Goal: Task Accomplishment & Management: Use online tool/utility

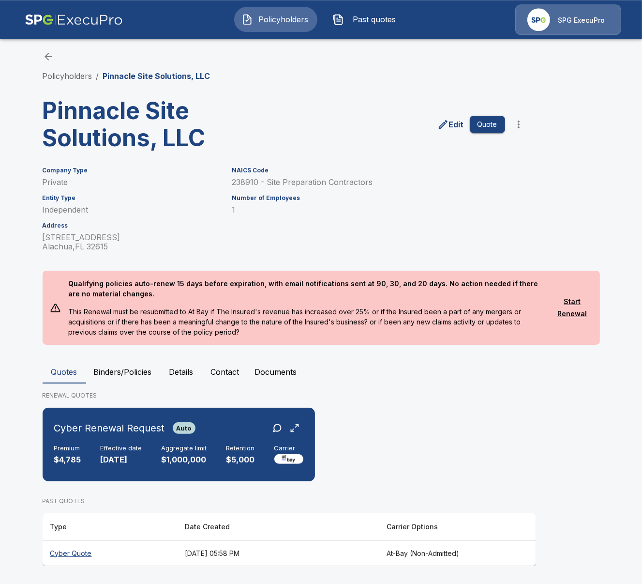
scroll to position [4, 0]
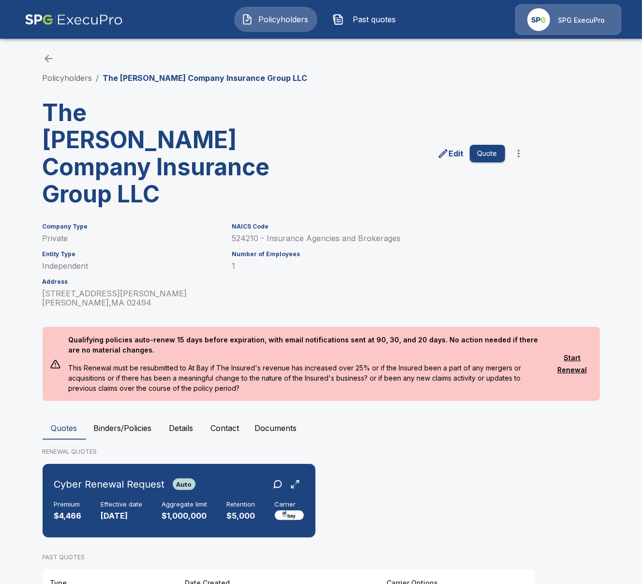
scroll to position [4, 0]
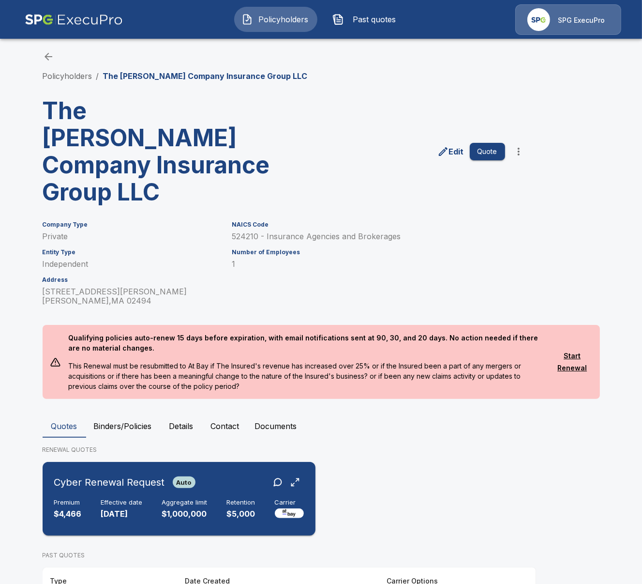
click at [154, 468] on div "Cyber Renewal Request Auto Premium $4,466 Effective date 10/1/2024 Aggregate li…" at bounding box center [178, 499] width 265 height 66
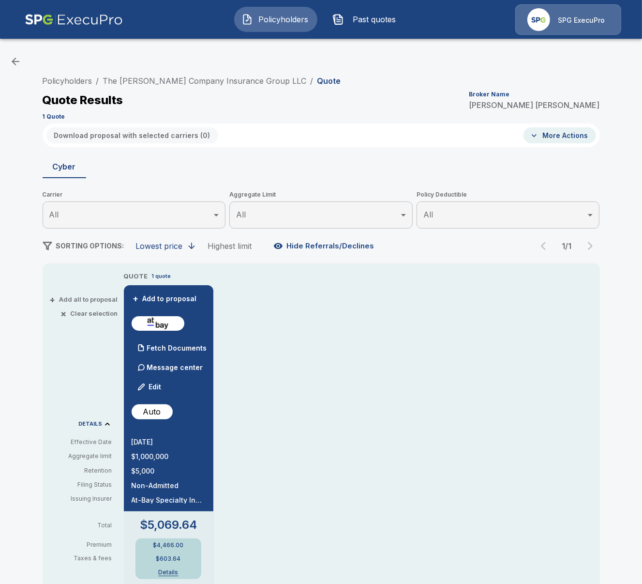
drag, startPoint x: 155, startPoint y: 445, endPoint x: 162, endPoint y: 444, distance: 7.3
click at [160, 444] on p "[DATE]" at bounding box center [169, 441] width 74 height 7
click at [301, 438] on div "QUOTE 1 quote + Add to proposal Fetch Documents Message center Edit Auto 10/1/2…" at bounding box center [362, 589] width 476 height 637
drag, startPoint x: 141, startPoint y: 445, endPoint x: 166, endPoint y: 443, distance: 24.8
click at [164, 443] on p "10/1/2024" at bounding box center [169, 441] width 74 height 7
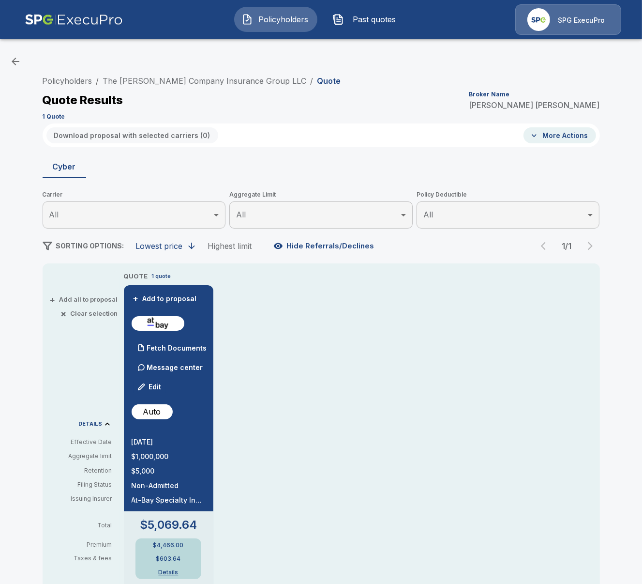
click at [342, 487] on div "QUOTE 1 quote + Add to proposal Fetch Documents Message center Edit Auto 10/1/2…" at bounding box center [362, 589] width 476 height 637
drag, startPoint x: 160, startPoint y: 443, endPoint x: 141, endPoint y: 444, distance: 18.9
click at [141, 444] on p "10/1/2024" at bounding box center [169, 441] width 74 height 7
click at [159, 444] on p "10/1/2024" at bounding box center [169, 441] width 74 height 7
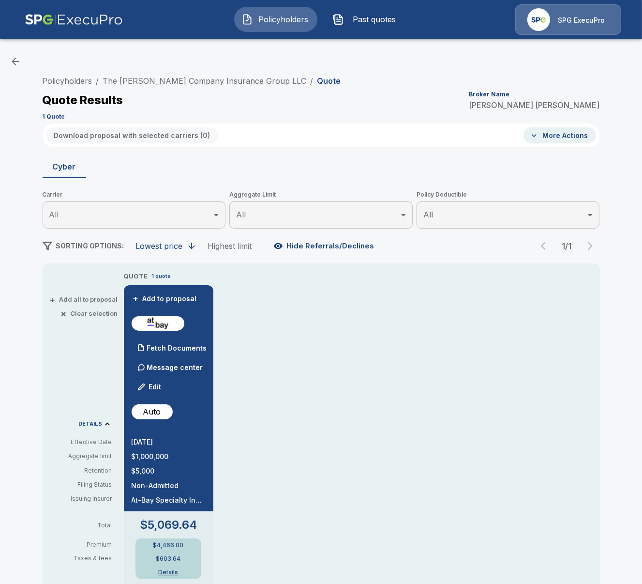
click at [159, 444] on p "10/1/2024" at bounding box center [169, 441] width 74 height 7
click at [293, 431] on div "QUOTE 1 quote + Add to proposal Fetch Documents Message center Edit Auto 10/1/2…" at bounding box center [362, 589] width 476 height 637
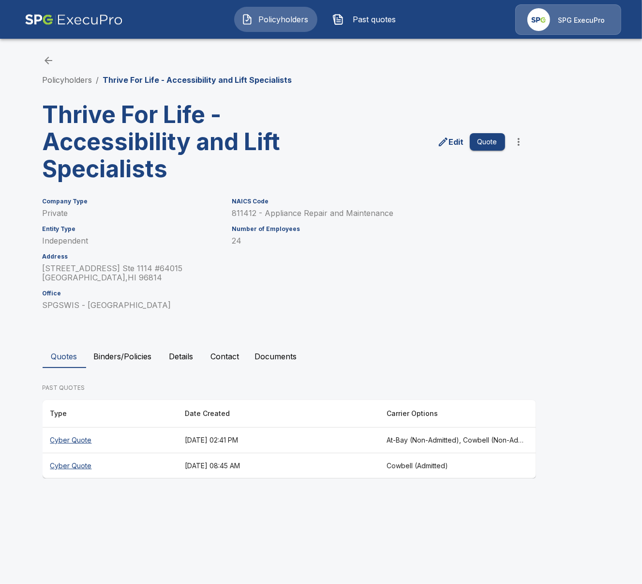
click at [389, 497] on html "Policyholders Past quotes SPG ExecuPro Policyholders / Thrive For Life - Access…" at bounding box center [321, 248] width 642 height 497
click at [255, 445] on th "August 21, 2025 at 02:41 PM" at bounding box center [278, 440] width 202 height 26
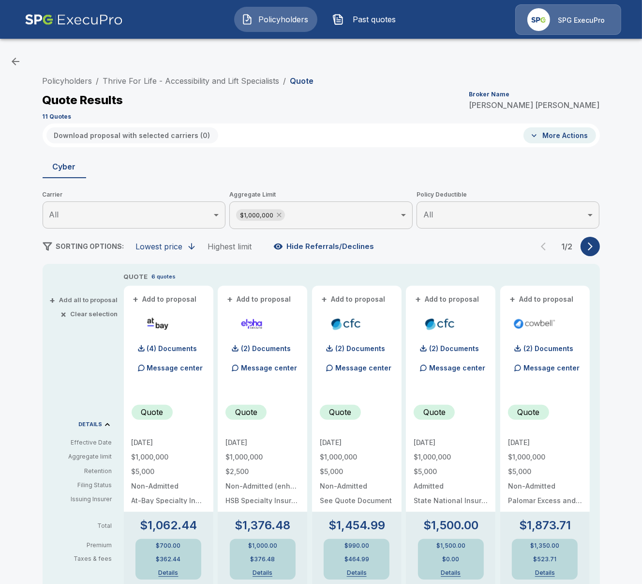
click at [279, 212] on icon at bounding box center [279, 215] width 8 height 8
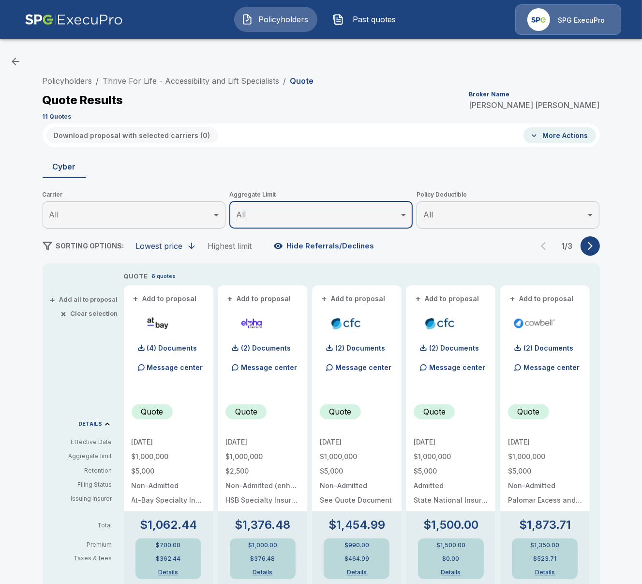
click at [588, 248] on icon "button" at bounding box center [591, 246] width 10 height 10
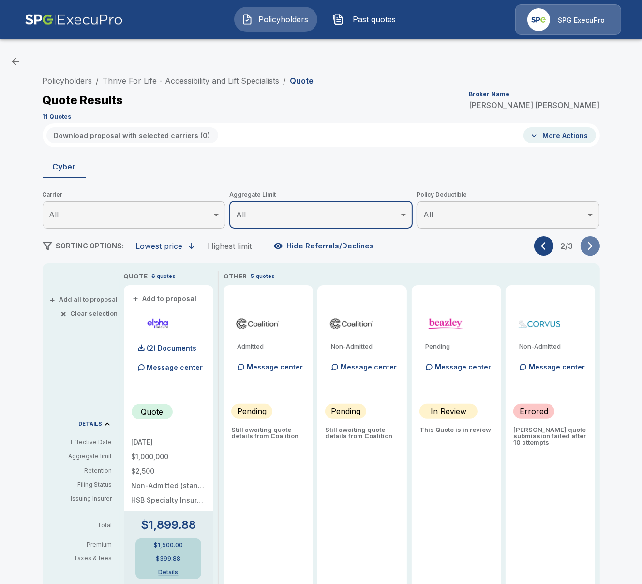
click at [588, 248] on icon "button" at bounding box center [591, 246] width 10 height 10
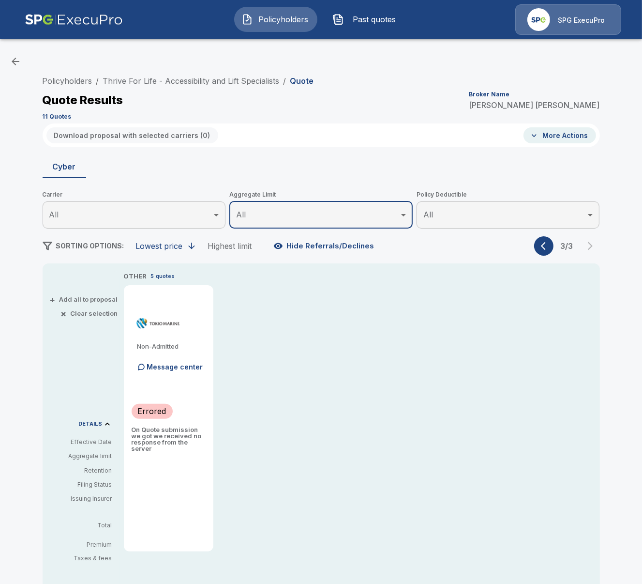
click at [551, 250] on button "button" at bounding box center [543, 245] width 19 height 19
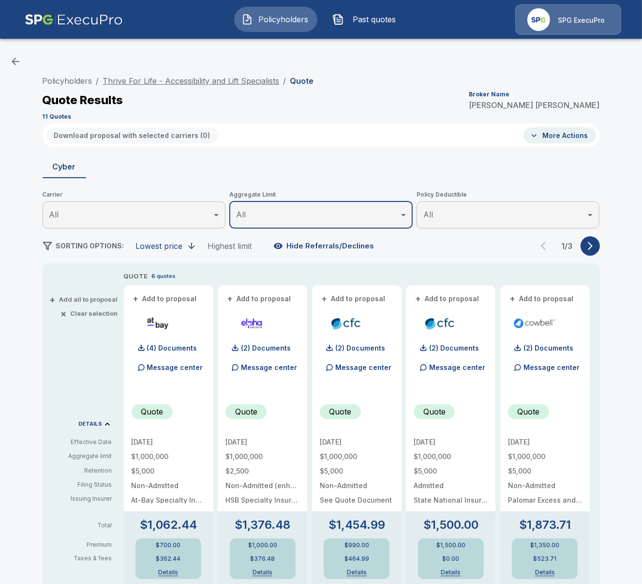
click at [193, 81] on link "Thrive For Life - Accessibility and Lift Specialists" at bounding box center [191, 81] width 177 height 10
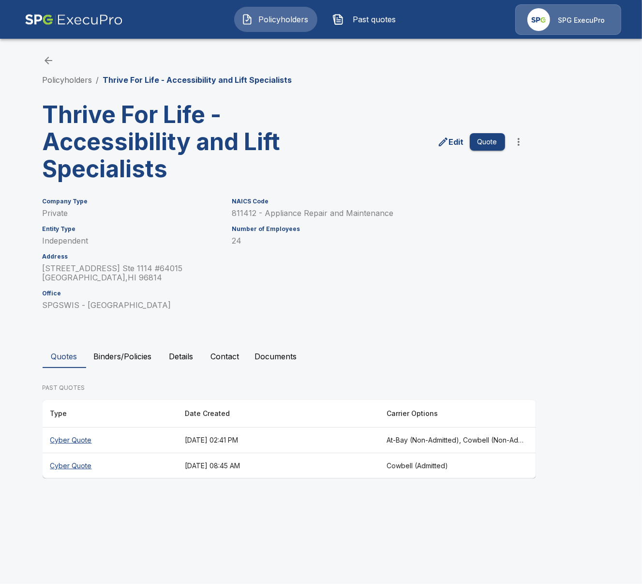
click at [295, 468] on th "August 21, 2025 at 08:45 AM" at bounding box center [278, 466] width 202 height 26
click at [177, 360] on button "Details" at bounding box center [182, 356] width 44 height 23
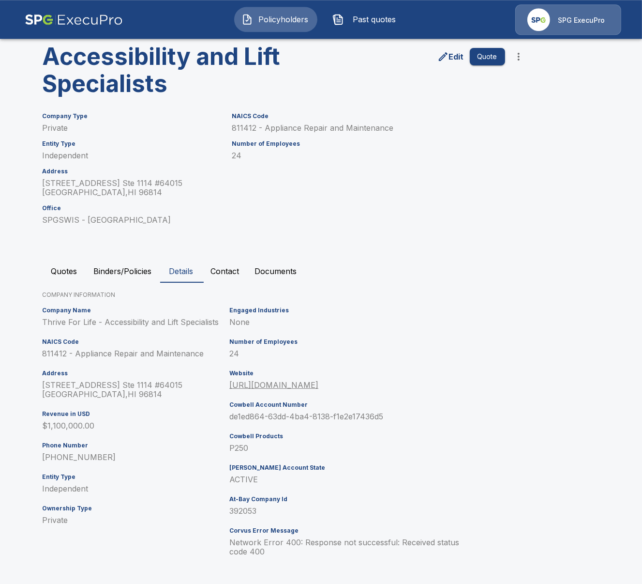
scroll to position [88, 0]
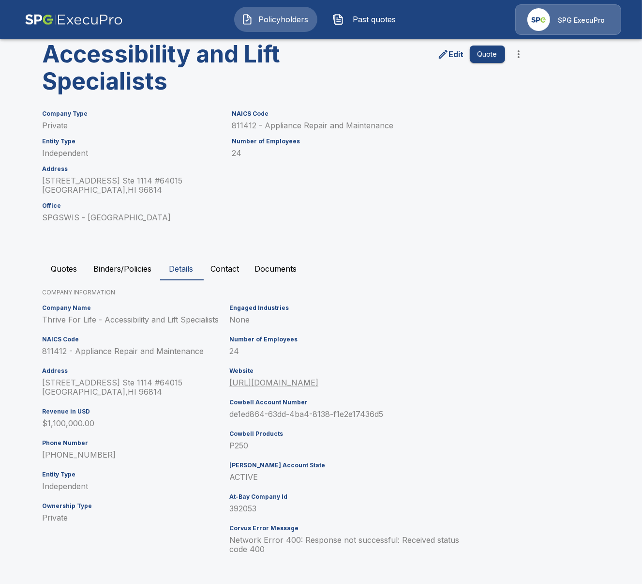
click at [215, 268] on button "Contact" at bounding box center [225, 268] width 44 height 23
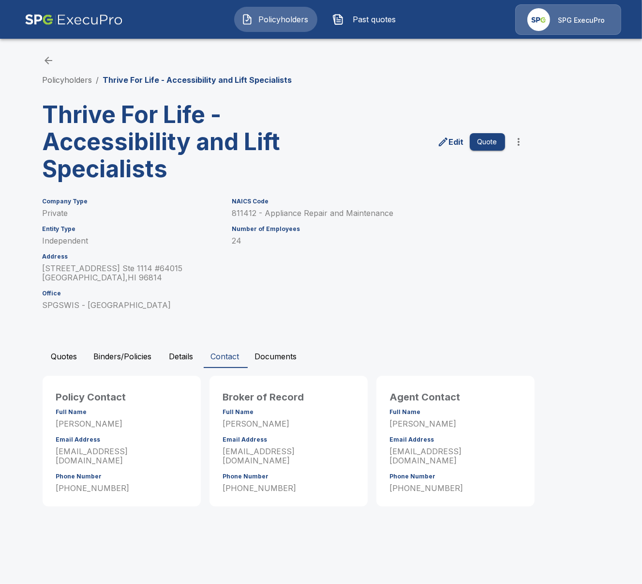
scroll to position [0, 0]
click at [429, 452] on p "amitchell@spgswis.com" at bounding box center [455, 456] width 131 height 18
click at [509, 447] on p "amitchell@spgswis.com" at bounding box center [455, 456] width 131 height 18
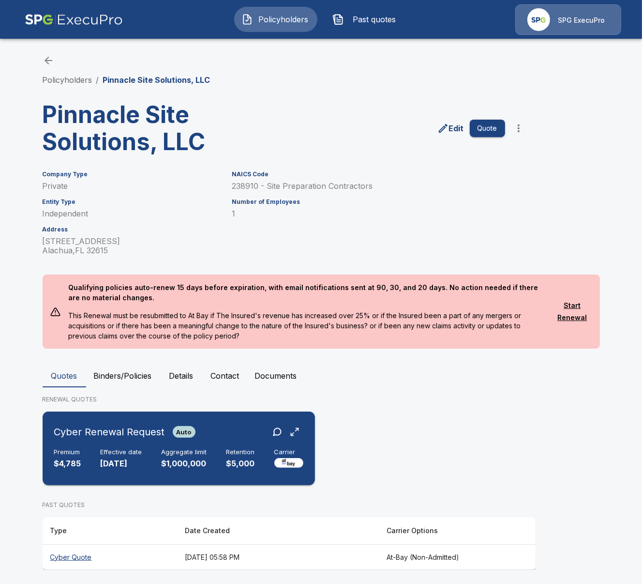
click at [179, 439] on div "Cyber Renewal Request Auto" at bounding box center [124, 431] width 141 height 17
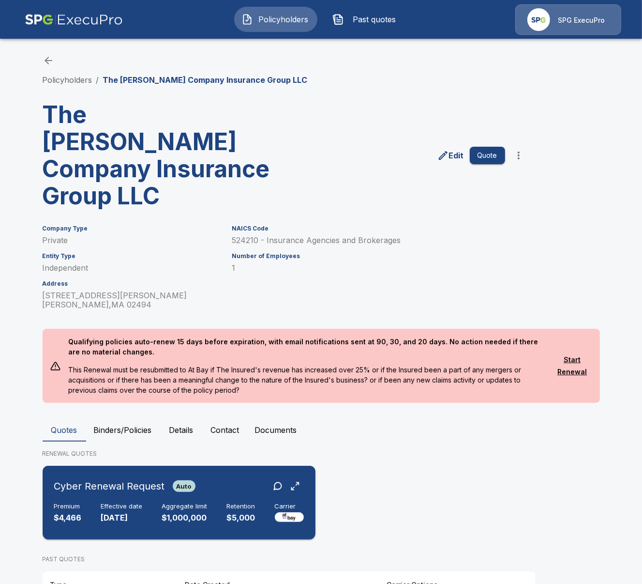
click at [155, 478] on h6 "Cyber Renewal Request" at bounding box center [109, 485] width 111 height 15
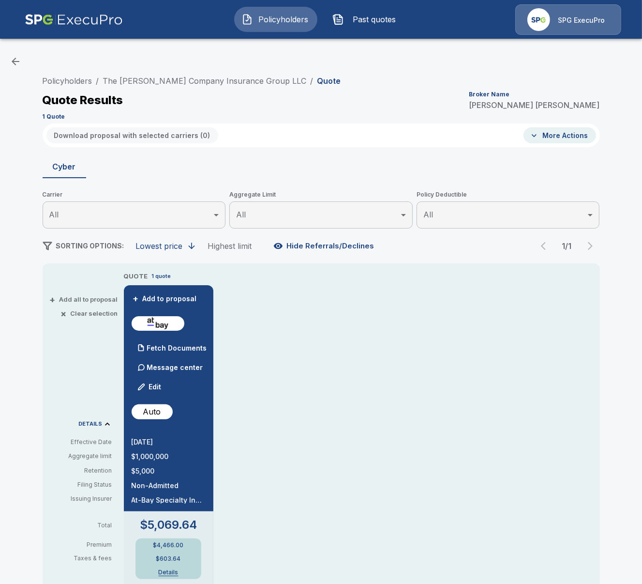
click at [418, 503] on div "QUOTE 1 quote + Add to proposal Fetch Documents Message center Edit Auto [DATE]…" at bounding box center [362, 589] width 476 height 637
click at [473, 539] on div "QUOTE 1 quote + Add to proposal Fetch Documents Message center Edit Auto [DATE]…" at bounding box center [362, 589] width 476 height 637
click at [244, 83] on link "The [PERSON_NAME] Company Insurance Group LLC" at bounding box center [205, 81] width 204 height 10
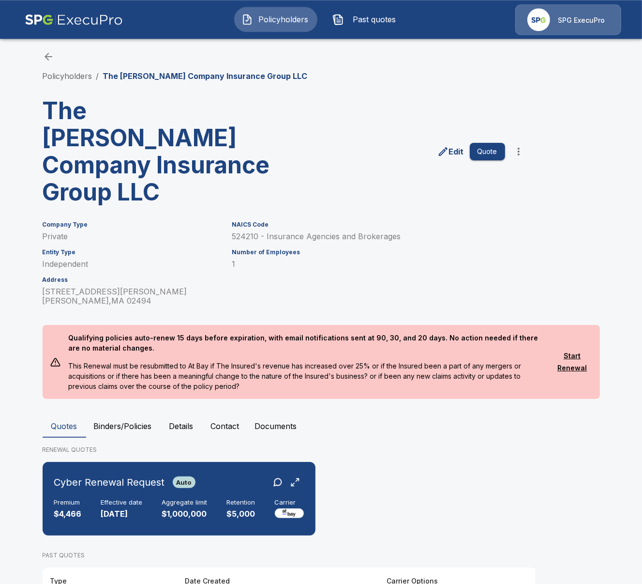
scroll to position [4, 0]
click at [257, 474] on div "Cyber Renewal Request Auto Premium $4,466 Effective date [DATE] Aggregate limit…" at bounding box center [178, 499] width 265 height 66
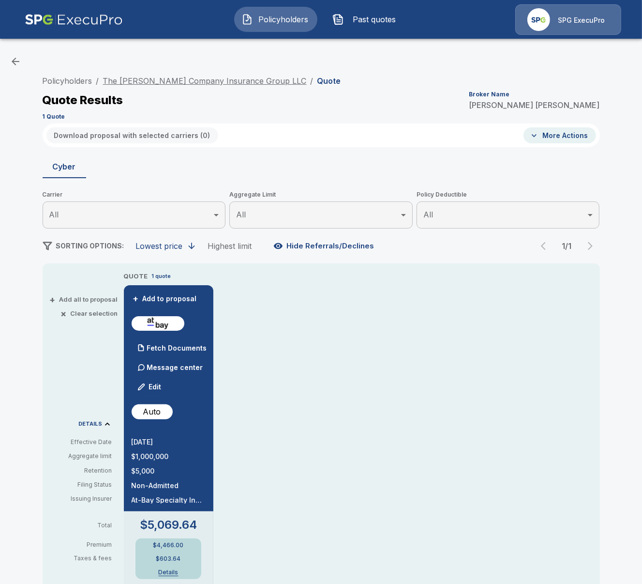
click at [157, 84] on link "The Coyle Company Insurance Group LLC" at bounding box center [205, 81] width 204 height 10
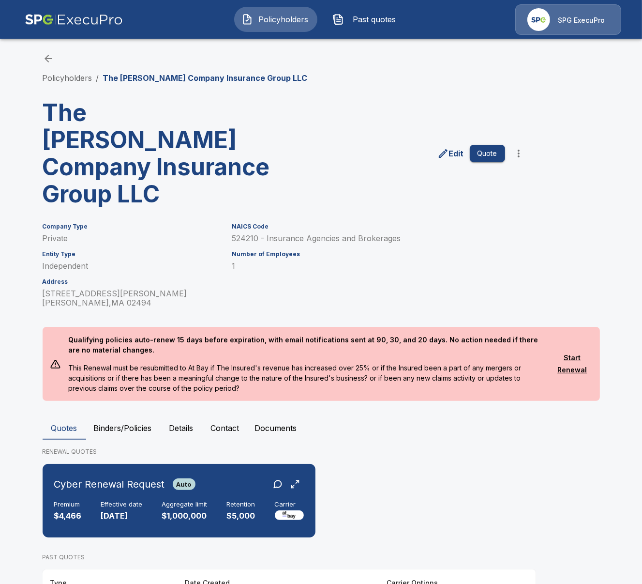
scroll to position [4, 0]
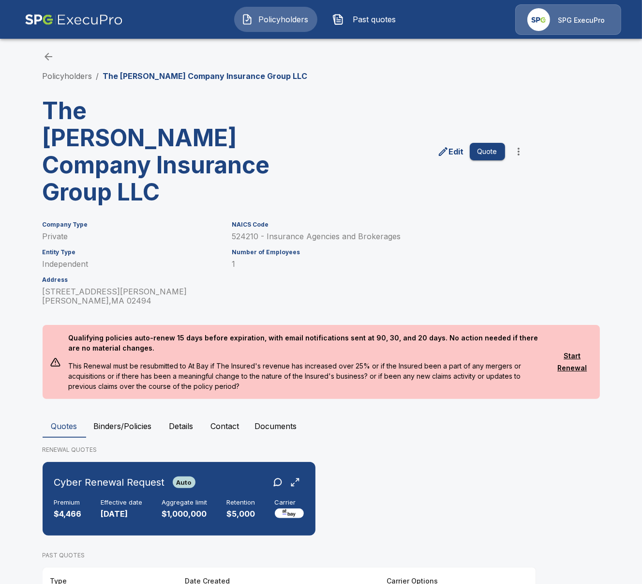
click at [587, 499] on div "RENEWAL QUOTES Cyber Renewal Request Auto Premium $4,466 Effective date 10/1/20…" at bounding box center [322, 532] width 558 height 175
click at [28, 477] on main "Policyholders / The Coyle Company Insurance Group LLC The Coyle Company Insuran…" at bounding box center [321, 317] width 642 height 642
click at [236, 466] on div "Cyber Renewal Request Auto Premium $4,466 Effective date 10/1/2024 Aggregate li…" at bounding box center [178, 499] width 265 height 66
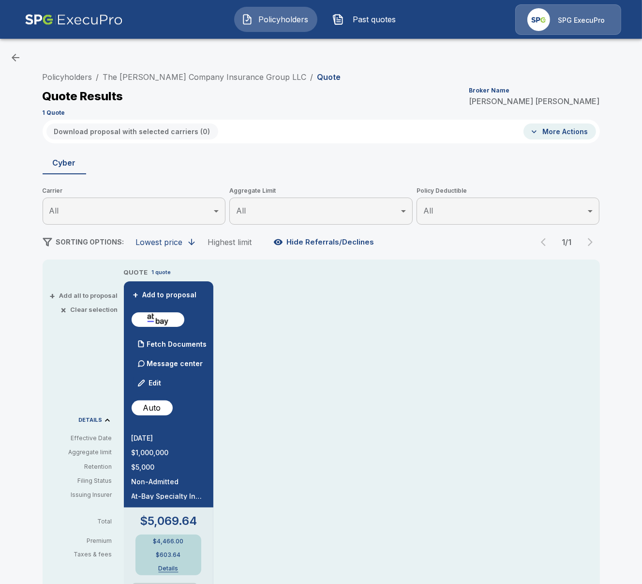
click at [29, 301] on div "Policyholders / The Coyle Company Insurance Group LLC / Quote Quote Results Bro…" at bounding box center [321, 521] width 642 height 959
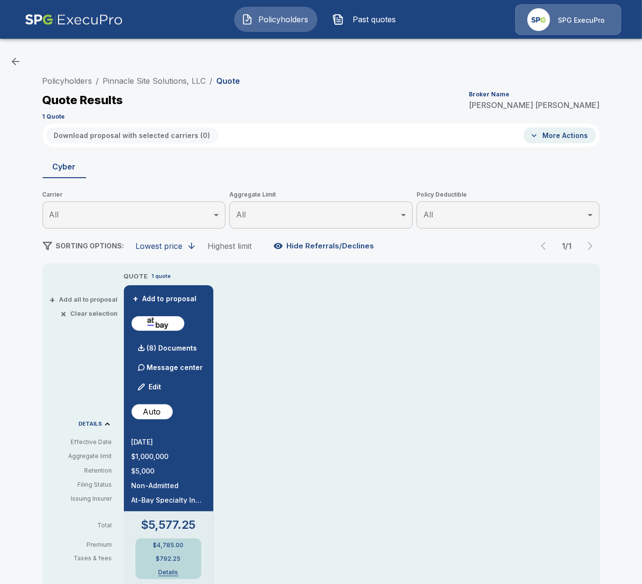
click at [400, 68] on div "Policyholders / Pinnacle Site Solutions, LLC / Quote Quote Results Broker Name …" at bounding box center [321, 525] width 642 height 959
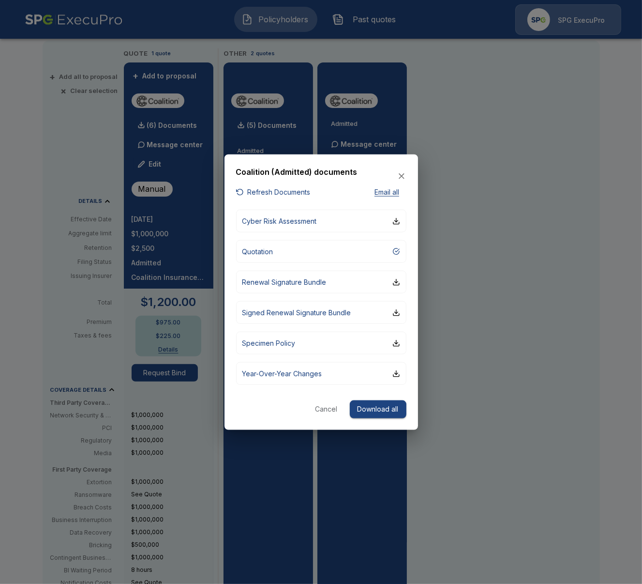
click at [511, 195] on div at bounding box center [321, 292] width 642 height 584
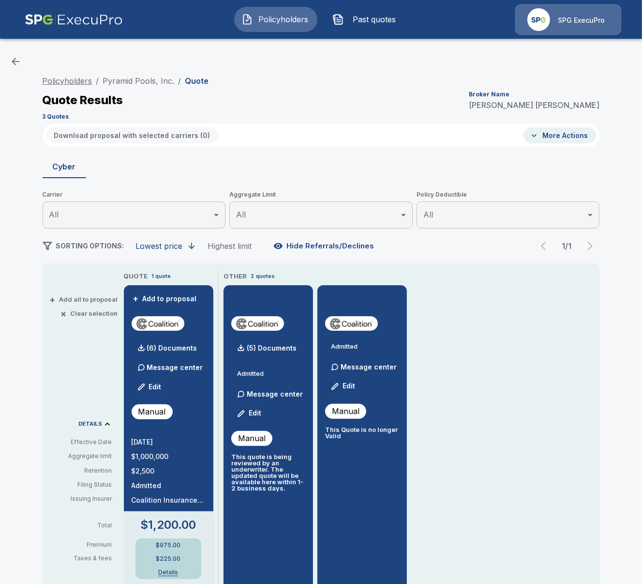
click at [77, 84] on link "Policyholders" at bounding box center [68, 81] width 50 height 10
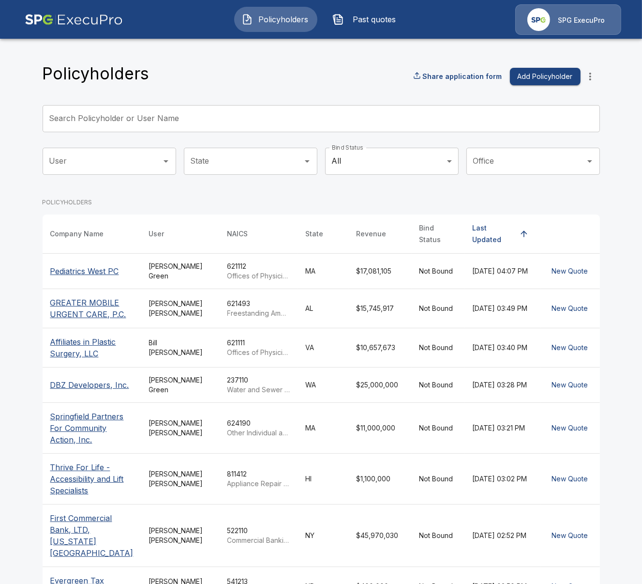
click at [154, 162] on input "User" at bounding box center [102, 161] width 110 height 18
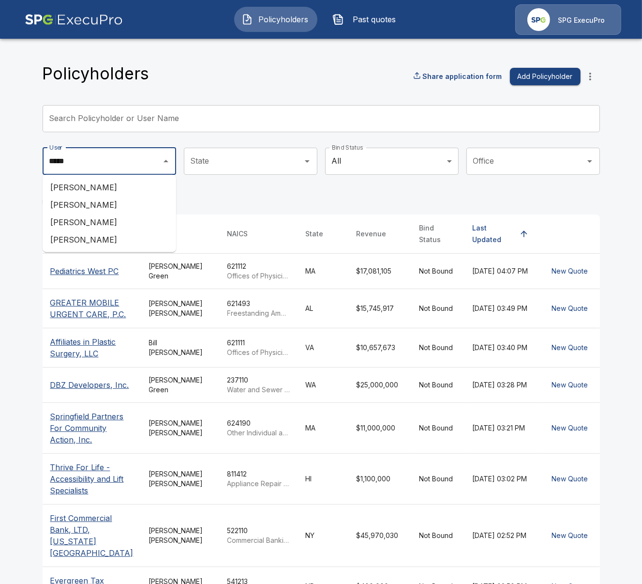
click at [117, 192] on li "Andrew Mitchell" at bounding box center [110, 187] width 134 height 17
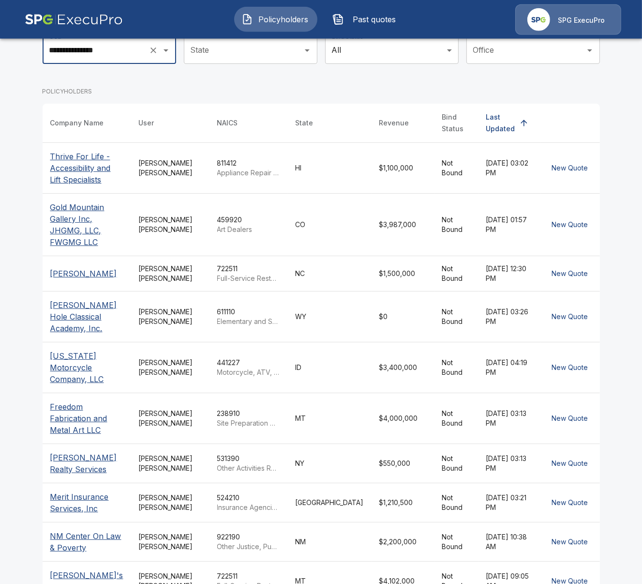
scroll to position [111, 0]
type input "**********"
click at [177, 319] on td "Andrew Mitchell" at bounding box center [170, 315] width 78 height 51
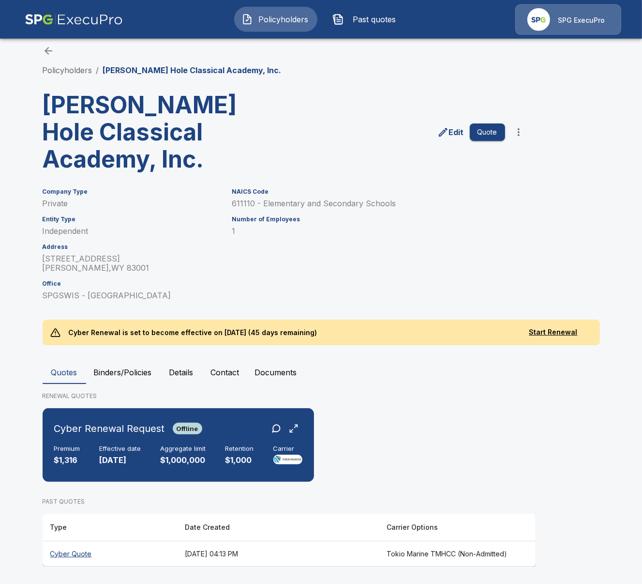
scroll to position [10, 0]
click at [185, 552] on th "[DATE] 04:13 PM" at bounding box center [278, 553] width 202 height 26
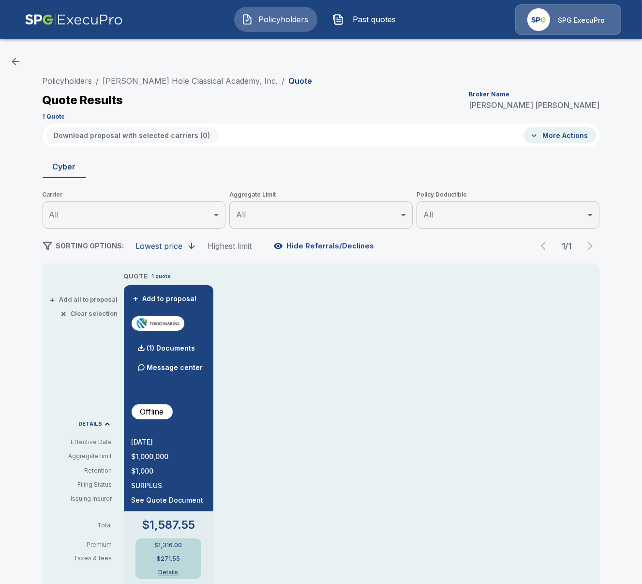
click at [169, 72] on div "Policyholders / Jackson Hole Classical Academy, Inc. / Quote Quote Results Brok…" at bounding box center [322, 97] width 558 height 52
click at [173, 80] on link "[PERSON_NAME] Hole Classical Academy, Inc." at bounding box center [190, 81] width 175 height 10
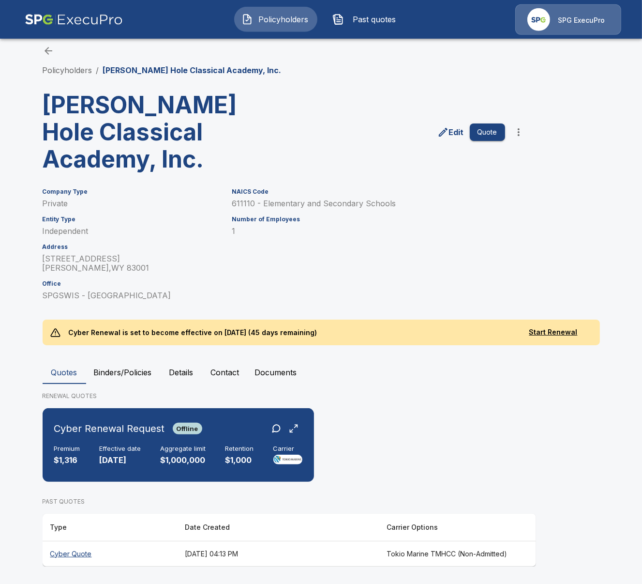
scroll to position [10, 0]
click at [180, 373] on button "Details" at bounding box center [182, 371] width 44 height 23
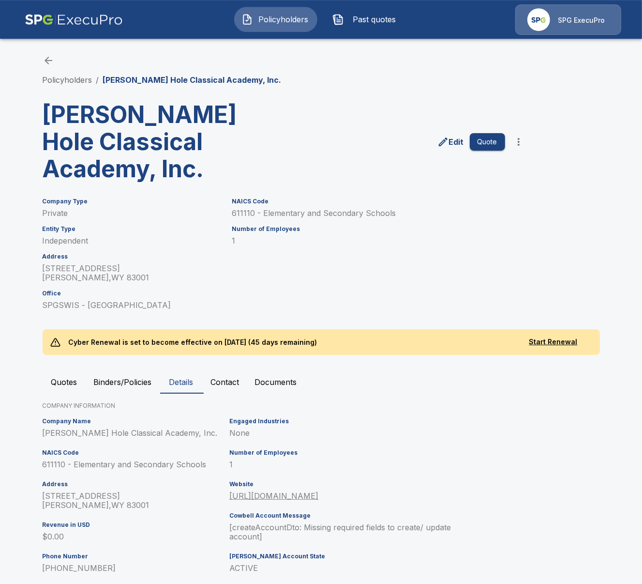
scroll to position [0, 0]
click at [77, 90] on div "Policyholders / [PERSON_NAME] Hole Classical Academy, Inc. [PERSON_NAME][GEOGRA…" at bounding box center [321, 350] width 581 height 629
click at [75, 84] on link "Policyholders" at bounding box center [68, 80] width 50 height 10
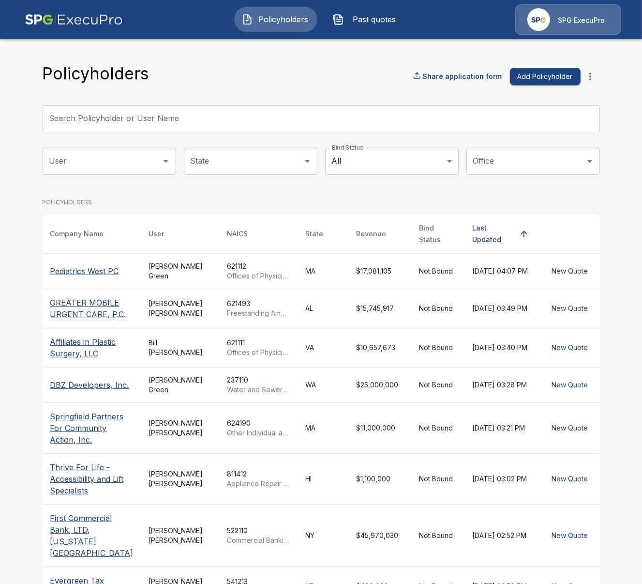
click at [126, 161] on input "User" at bounding box center [102, 161] width 110 height 18
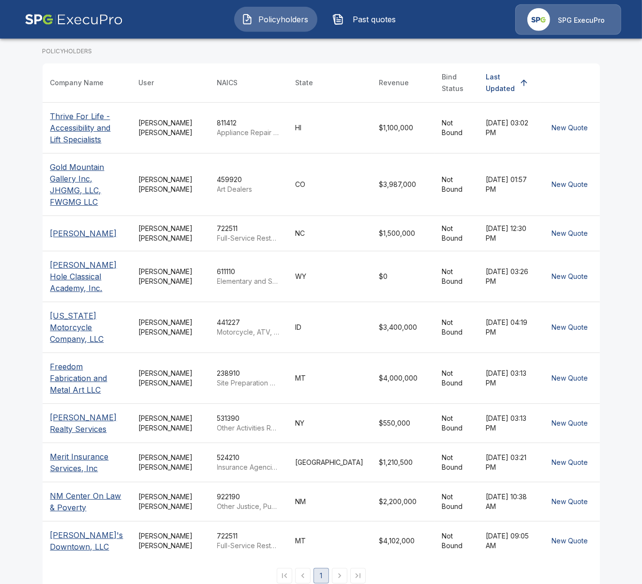
scroll to position [151, 0]
type input "**********"
click at [162, 453] on td "Andrew Mitchell" at bounding box center [170, 461] width 78 height 39
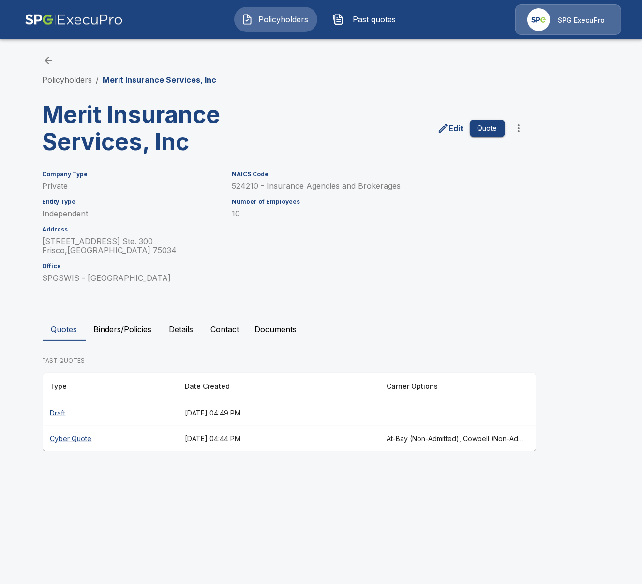
click at [160, 440] on th "Cyber Quote" at bounding box center [110, 439] width 135 height 26
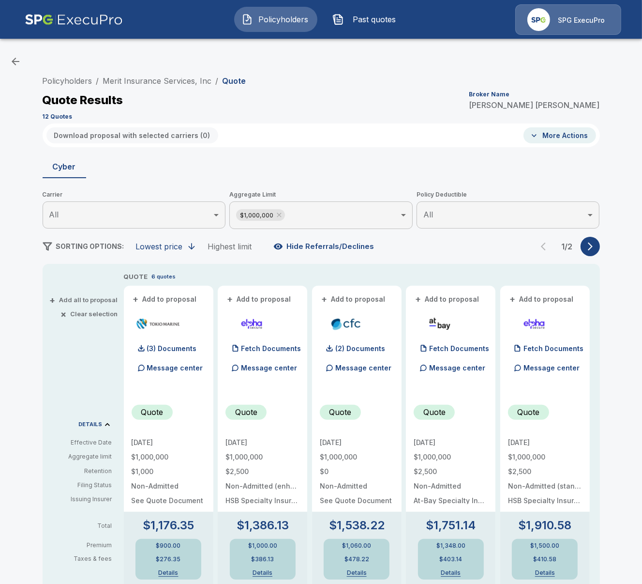
click at [591, 247] on icon "button" at bounding box center [590, 246] width 5 height 8
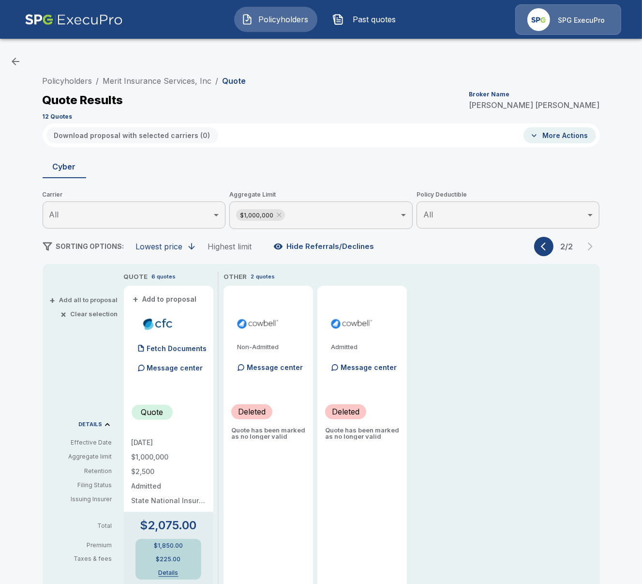
drag, startPoint x: 551, startPoint y: 249, endPoint x: 546, endPoint y: 247, distance: 5.8
click at [550, 249] on button "button" at bounding box center [543, 246] width 19 height 19
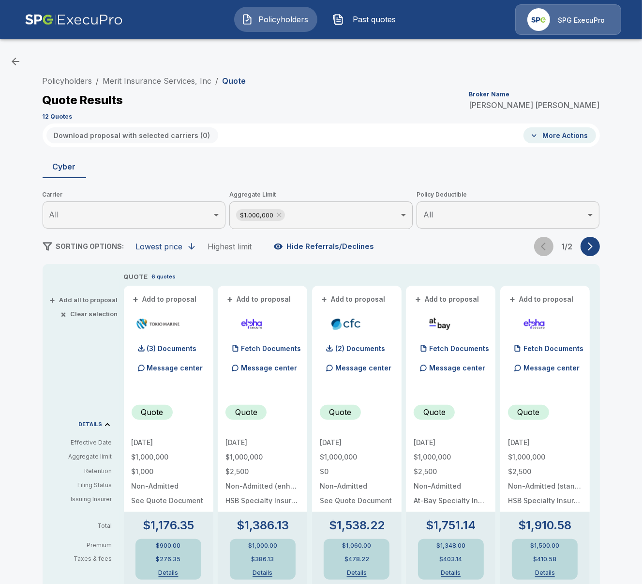
click at [546, 247] on div "1 / 2" at bounding box center [567, 246] width 66 height 19
click at [177, 80] on link "Merit Insurance Services, Inc" at bounding box center [157, 81] width 109 height 10
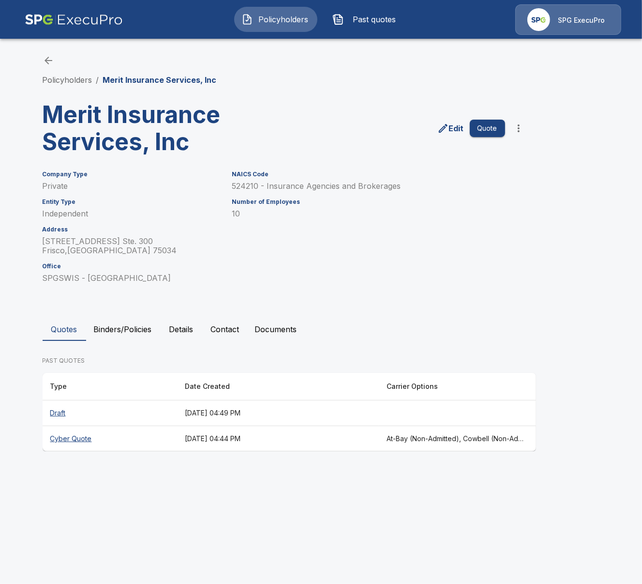
click at [218, 332] on button "Contact" at bounding box center [225, 328] width 44 height 23
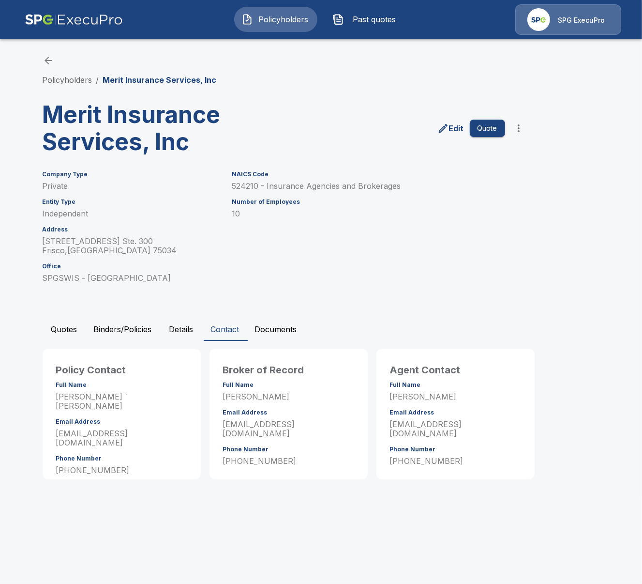
click at [179, 329] on button "Details" at bounding box center [182, 328] width 44 height 23
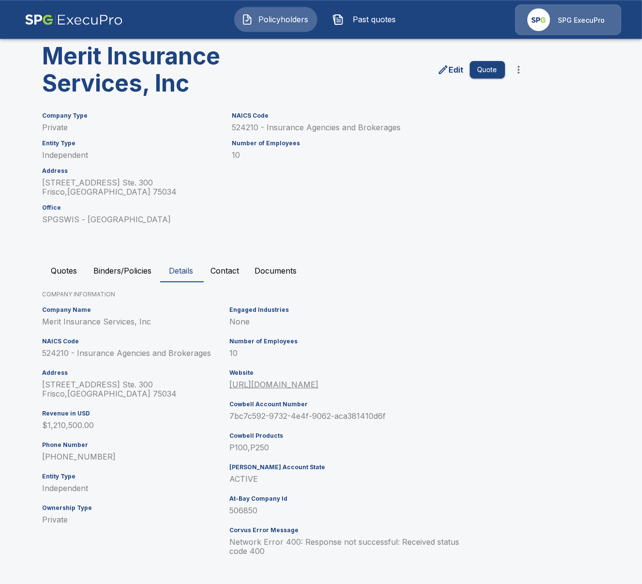
scroll to position [60, 0]
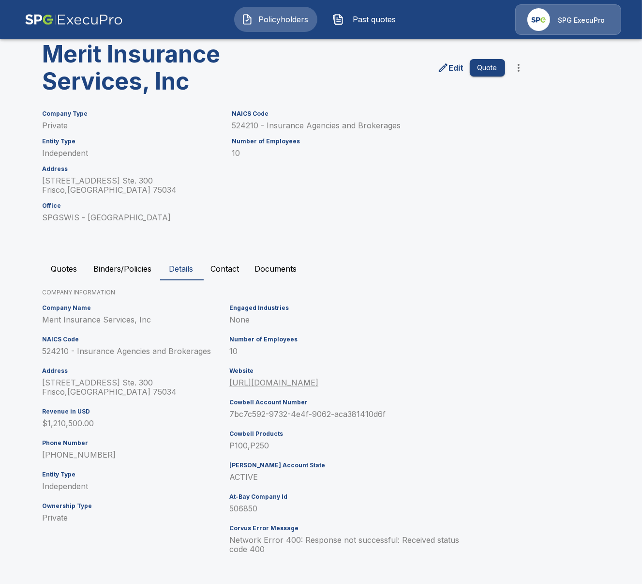
click at [56, 28] on img at bounding box center [74, 19] width 98 height 30
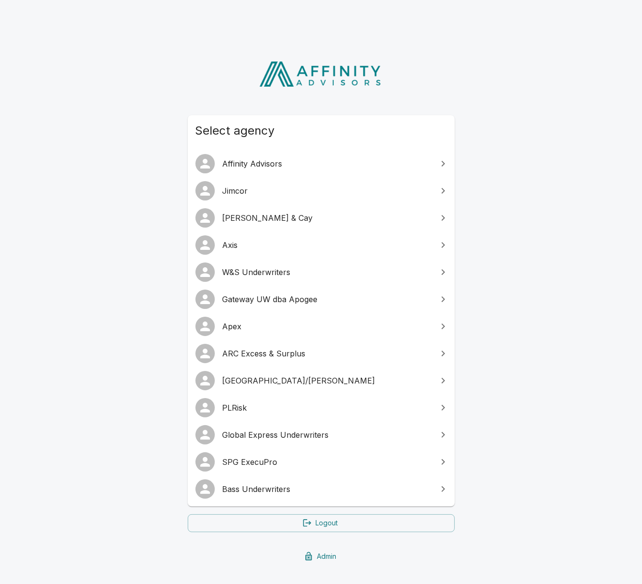
click at [272, 465] on span "SPG ExecuPro" at bounding box center [327, 462] width 209 height 12
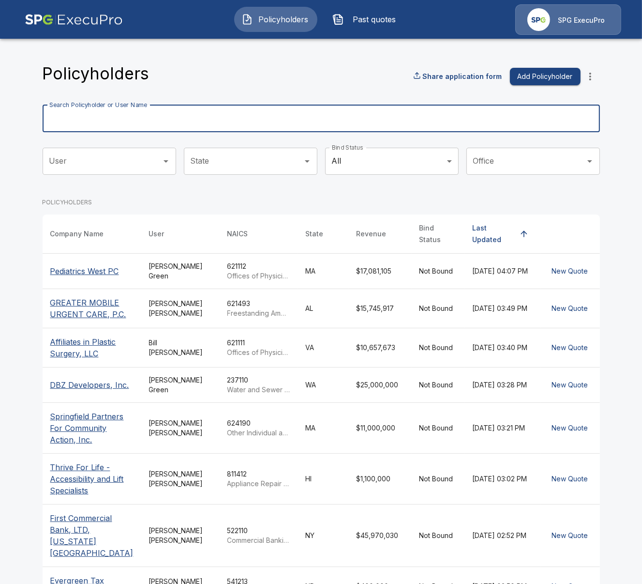
click at [128, 115] on input "Search Policyholder or User Name" at bounding box center [316, 118] width 547 height 27
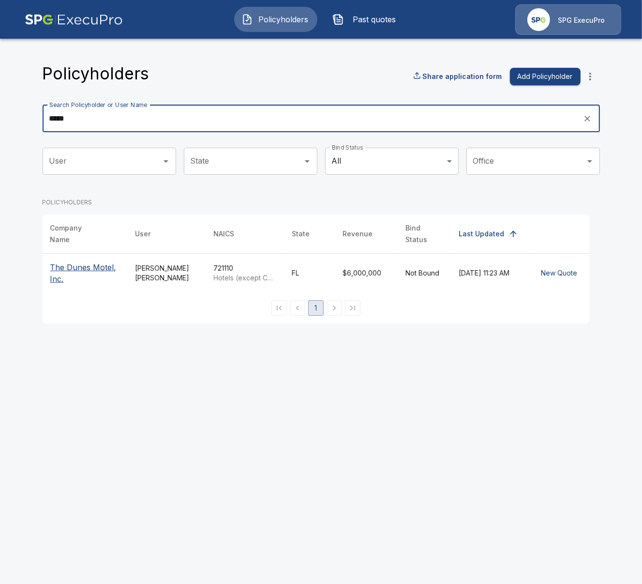
type input "*****"
click at [99, 261] on p "The Dunes Motel, Inc." at bounding box center [85, 272] width 70 height 23
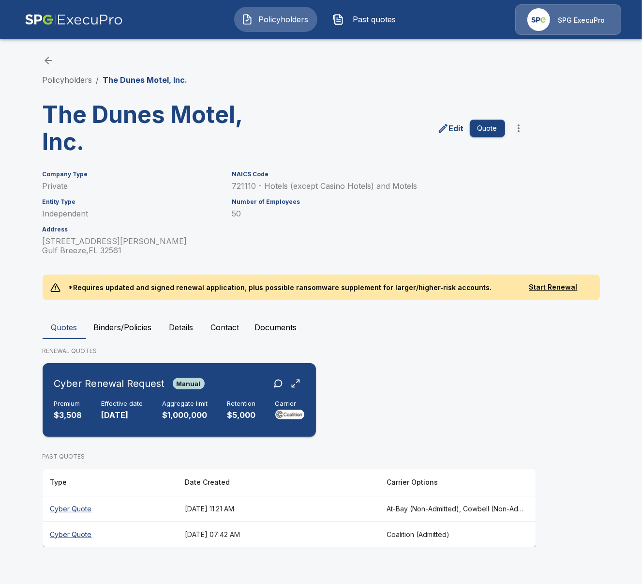
click at [248, 415] on p "$5,000" at bounding box center [241, 414] width 29 height 11
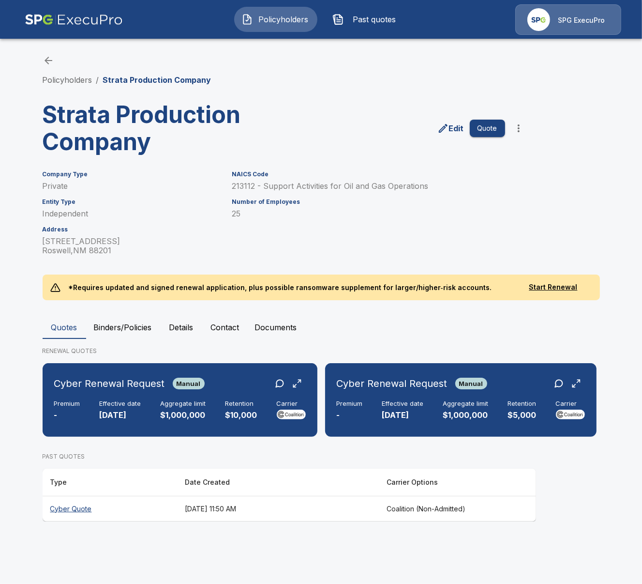
drag, startPoint x: 119, startPoint y: 449, endPoint x: 121, endPoint y: 444, distance: 5.1
click at [119, 449] on div "PAST QUOTES Type Date Created Carrier Options Cyber Quote July 3, 2025 at 11:50…" at bounding box center [290, 482] width 494 height 77
drag, startPoint x: 320, startPoint y: 421, endPoint x: 452, endPoint y: 414, distance: 131.8
click at [252, 516] on th "July 3, 2025 at 11:50 AM" at bounding box center [278, 509] width 202 height 26
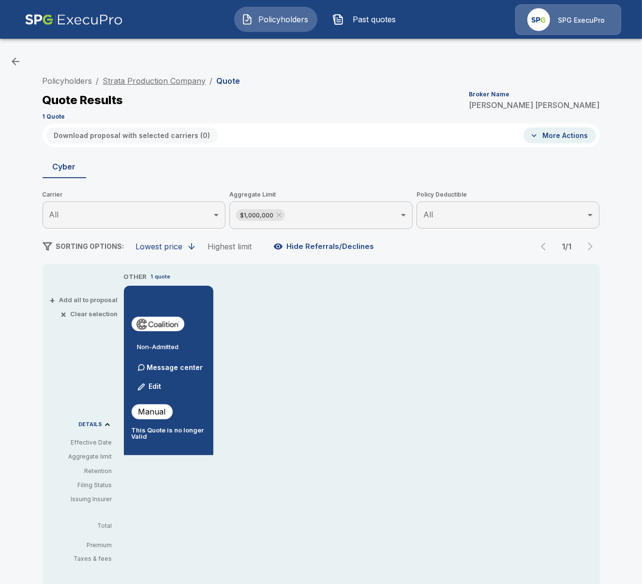
click at [140, 76] on link "Strata Production Company" at bounding box center [154, 81] width 103 height 10
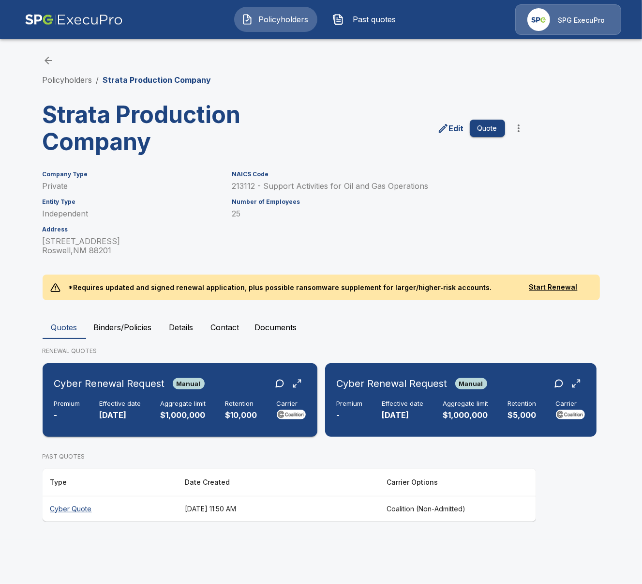
click at [135, 404] on h6 "Effective date" at bounding box center [121, 404] width 42 height 8
click at [397, 422] on div "Cyber Renewal Request Manual Premium - Effective date 10/1/2025 Aggregate limit…" at bounding box center [461, 400] width 264 height 66
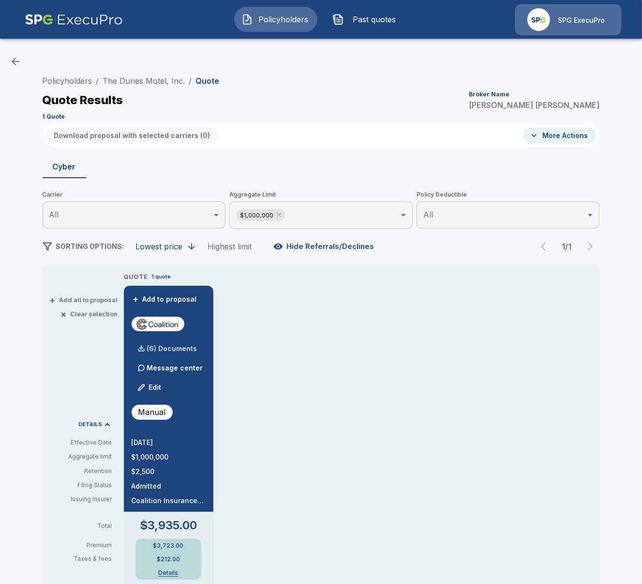
click at [183, 345] on div "(6) Documents" at bounding box center [165, 348] width 66 height 19
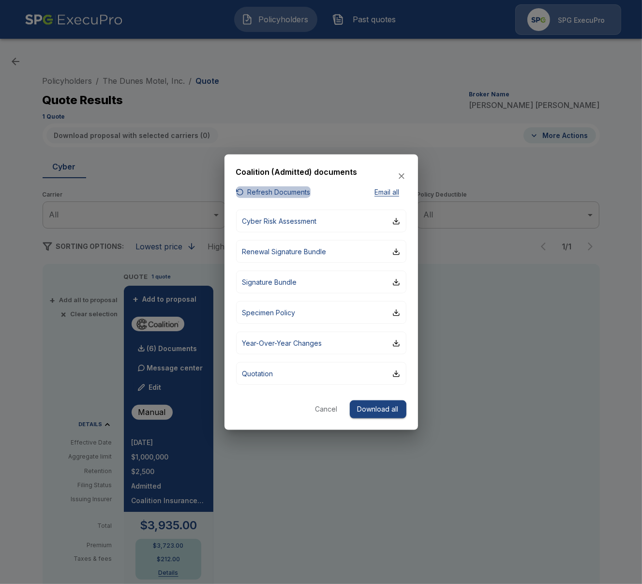
click at [275, 196] on button "Refresh Documents" at bounding box center [273, 192] width 75 height 12
click at [491, 392] on div at bounding box center [321, 292] width 642 height 584
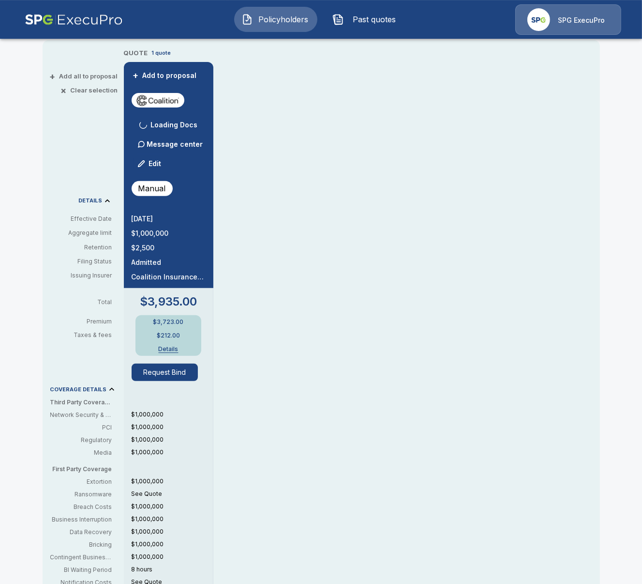
scroll to position [223, 0]
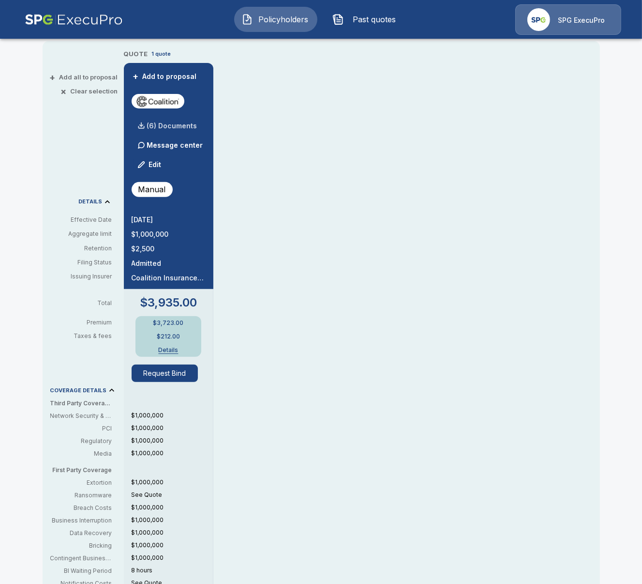
click at [172, 125] on p "(6) Documents" at bounding box center [172, 125] width 50 height 7
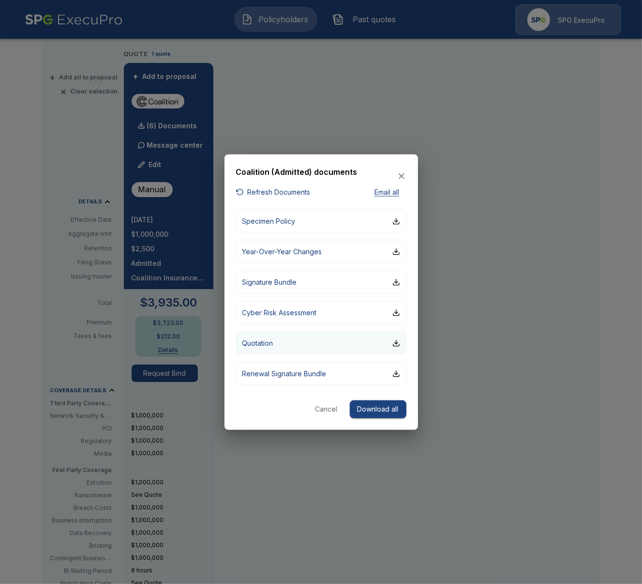
click at [313, 338] on button "Quotation" at bounding box center [321, 343] width 170 height 23
click at [494, 328] on div at bounding box center [321, 292] width 642 height 584
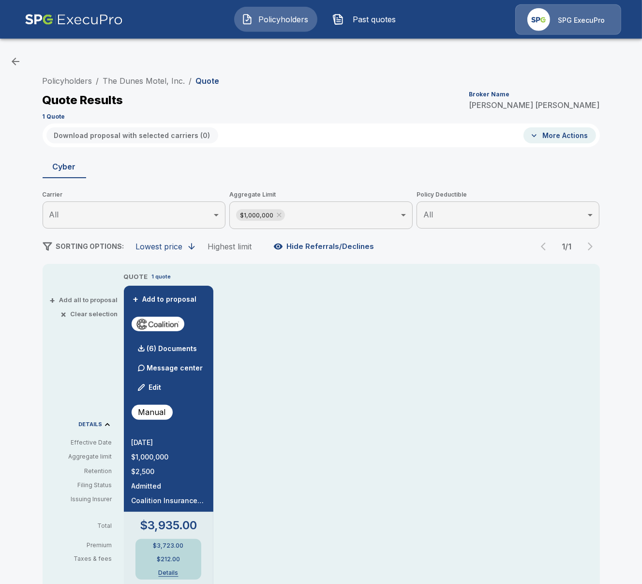
scroll to position [0, 0]
click at [69, 78] on link "Policyholders" at bounding box center [68, 81] width 50 height 10
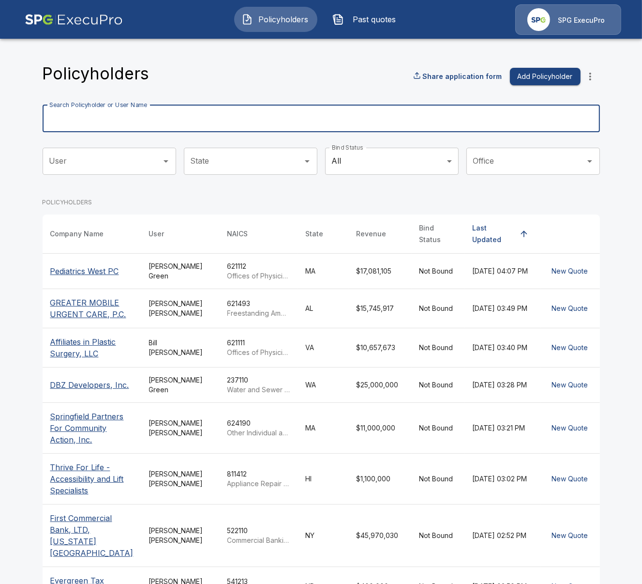
click at [252, 129] on input "Search Policyholder or User Name" at bounding box center [316, 118] width 547 height 27
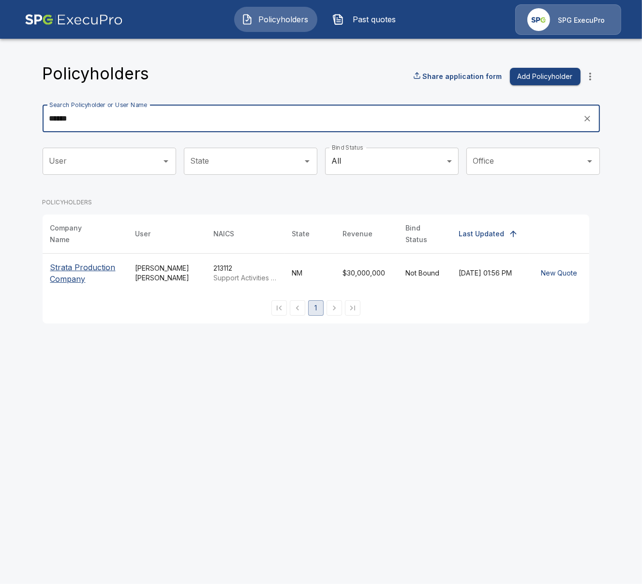
type input "******"
click at [81, 253] on th "Strata Production Company" at bounding box center [85, 272] width 85 height 39
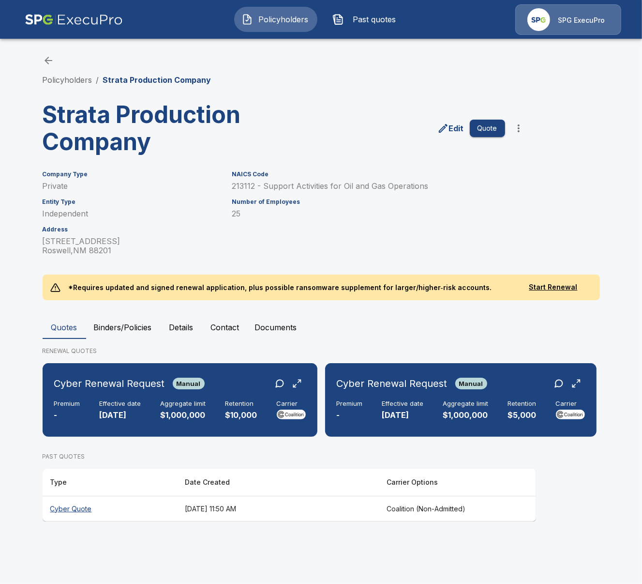
click at [34, 407] on div "Policyholders / Strata Production Company Strata Production Company Edit Quote …" at bounding box center [321, 287] width 581 height 503
click at [154, 410] on div "Premium - Effective date 10/1/2025 Aggregate limit $1,000,000 Retention $10,000…" at bounding box center [180, 410] width 252 height 21
click at [492, 411] on div "Premium - Effective date 10/1/2025 Aggregate limit $1,000,000 Retention $5,000 …" at bounding box center [461, 410] width 248 height 21
click at [311, 507] on th "[DATE] 11:50 AM" at bounding box center [278, 509] width 202 height 26
click at [435, 428] on div "Cyber Renewal Request Manual Premium - Effective date 10/1/2025 Aggregate limit…" at bounding box center [461, 400] width 264 height 66
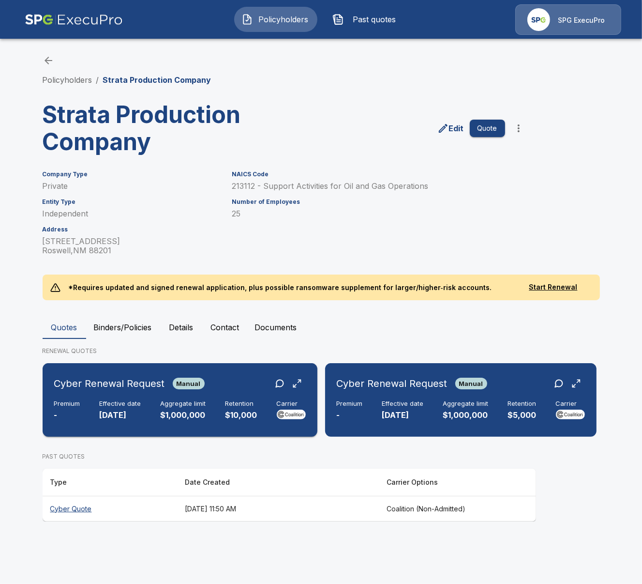
click at [241, 398] on div "Cyber Renewal Request Manual Premium - Effective date 10/1/2025 Aggregate limit…" at bounding box center [179, 400] width 267 height 66
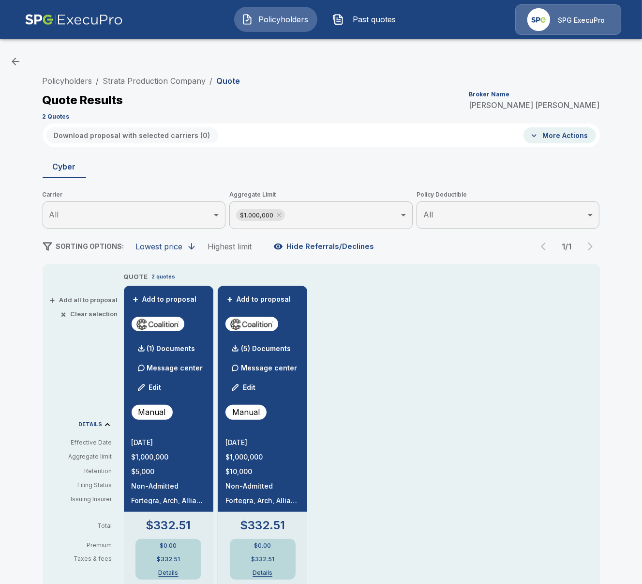
click at [140, 84] on link "Strata Production Company" at bounding box center [154, 81] width 103 height 10
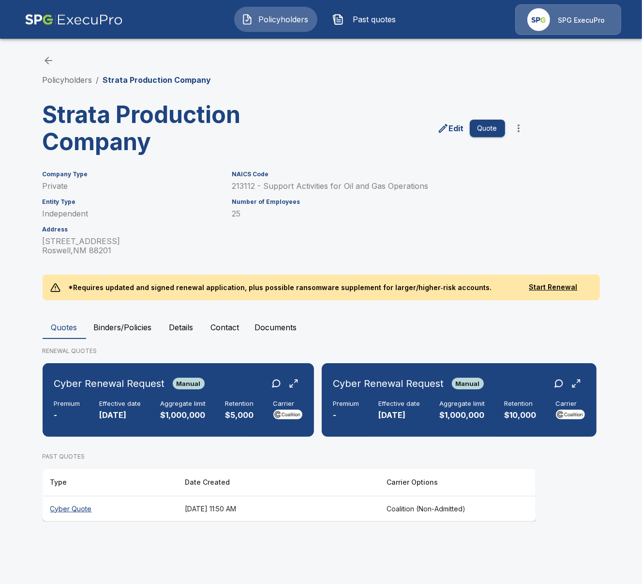
click at [276, 510] on th "[DATE] 11:50 AM" at bounding box center [278, 509] width 202 height 26
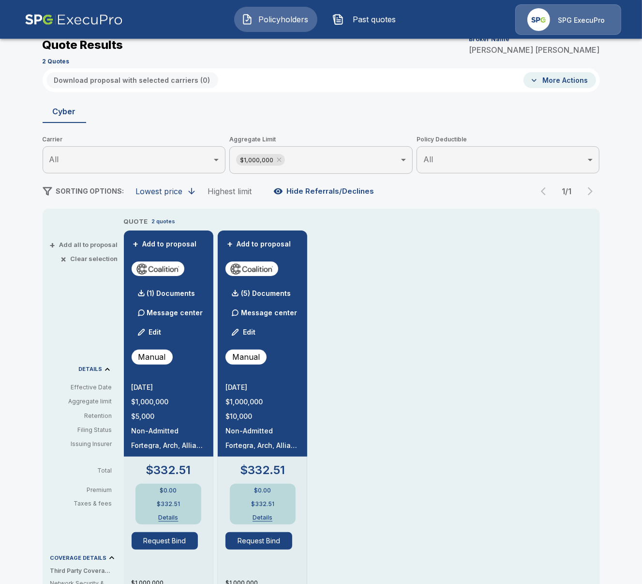
scroll to position [56, 0]
click at [404, 460] on div "QUOTE 2 quotes + Add to proposal (1) Documents Message center Edit Manual 10/1/…" at bounding box center [362, 534] width 476 height 637
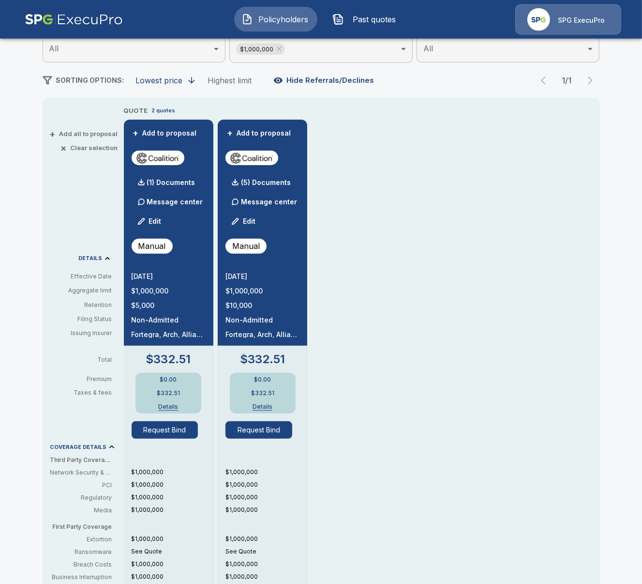
scroll to position [167, 0]
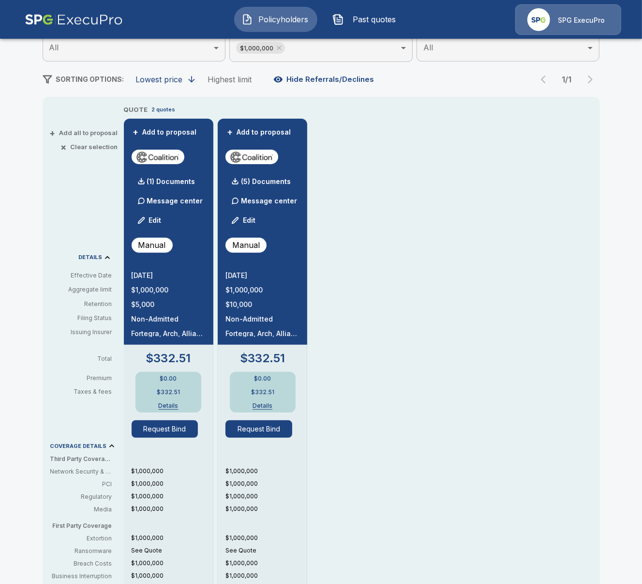
click at [34, 353] on div "Policyholders / Strata Production Company / Quote Quote Results Broker Name Tri…" at bounding box center [321, 371] width 581 height 935
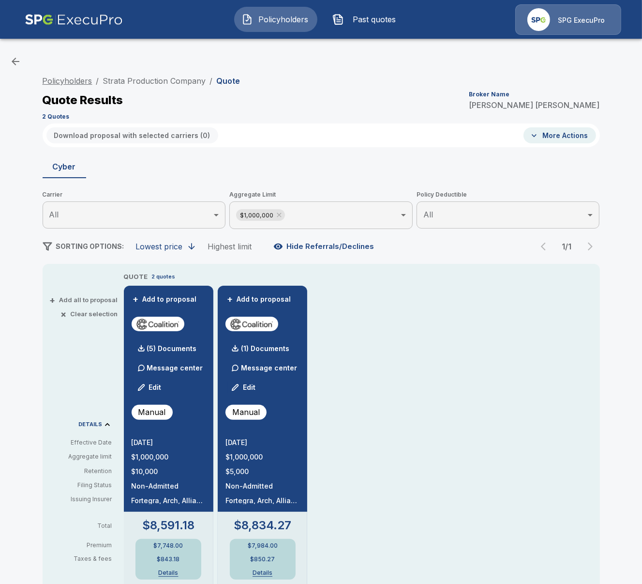
click at [80, 84] on link "Policyholders" at bounding box center [68, 81] width 50 height 10
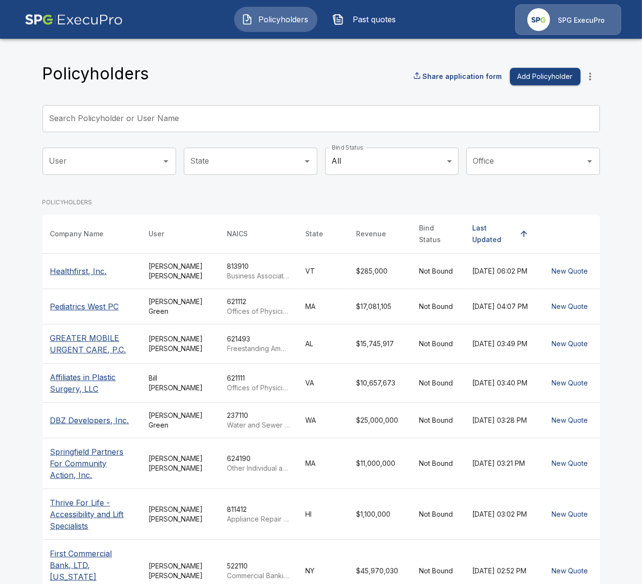
click at [237, 126] on input "Search Policyholder or User Name" at bounding box center [316, 118] width 547 height 27
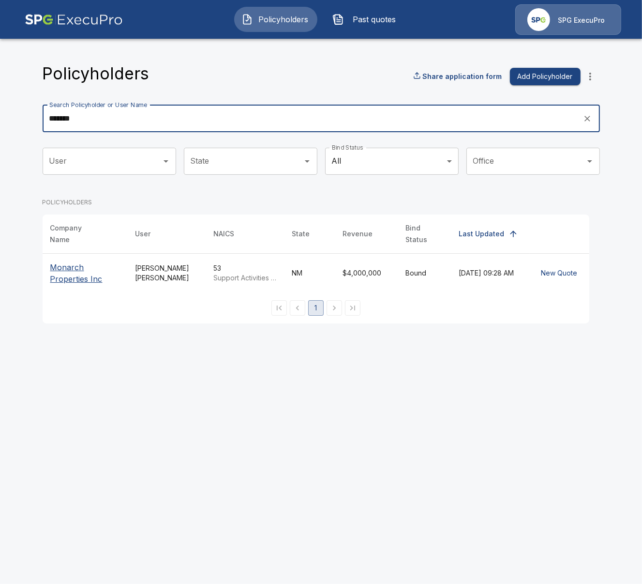
type input "*******"
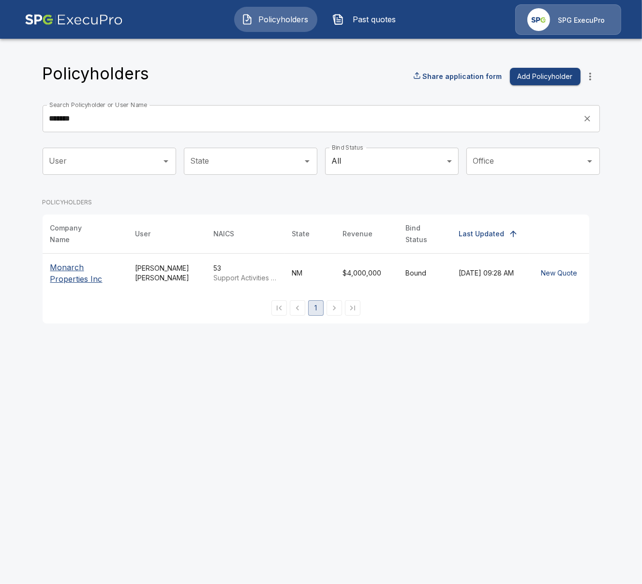
click at [63, 273] on p "Monarch Properties Inc" at bounding box center [85, 272] width 70 height 23
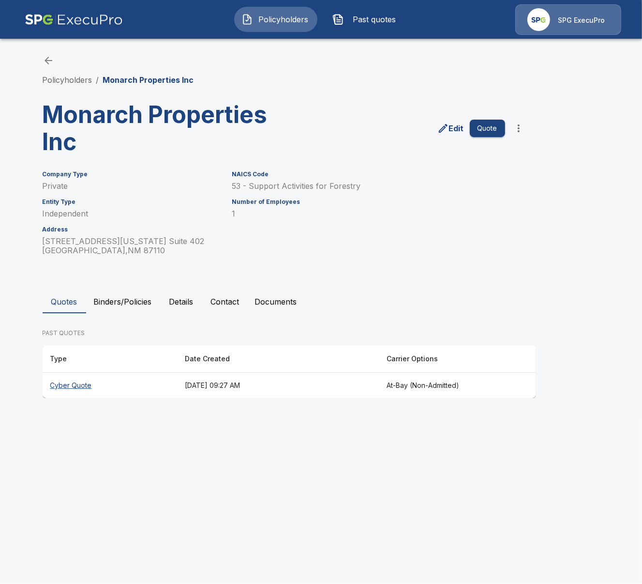
click at [177, 380] on th "August 15, 2025 at 09:27 AM" at bounding box center [278, 386] width 202 height 26
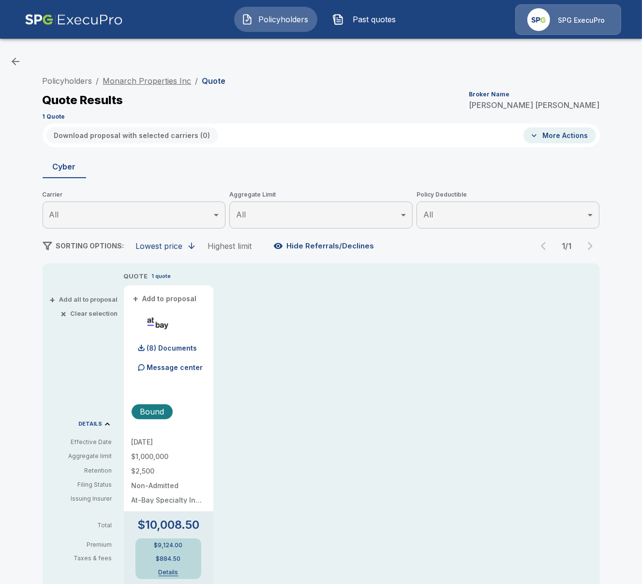
click at [135, 79] on link "Monarch Properties Inc" at bounding box center [147, 81] width 89 height 10
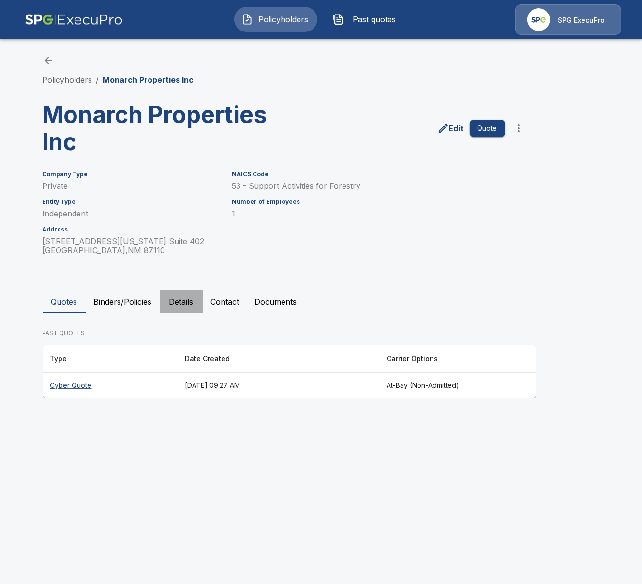
click at [195, 301] on button "Details" at bounding box center [182, 301] width 44 height 23
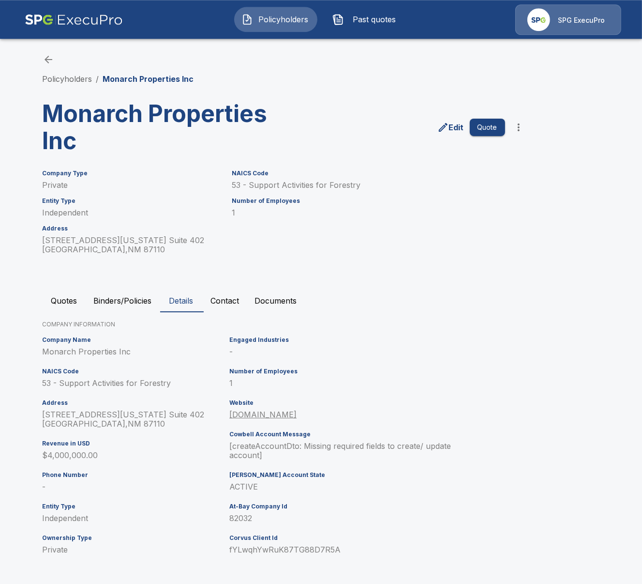
scroll to position [1, 0]
click at [243, 525] on div "Engaged Industries - Number of Employees 1 Website monarchnm.com Cowbell Accoun…" at bounding box center [343, 448] width 234 height 233
copy p "82032"
click at [86, 80] on link "Policyholders" at bounding box center [68, 79] width 50 height 10
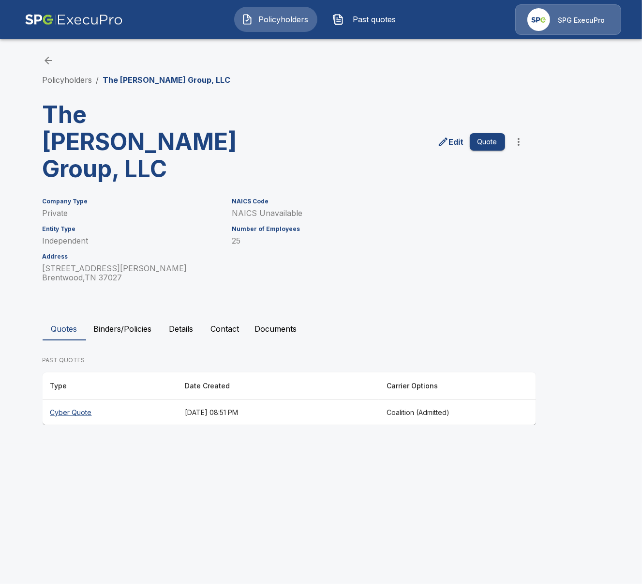
click at [326, 400] on th "[DATE] 08:51 PM" at bounding box center [278, 413] width 202 height 26
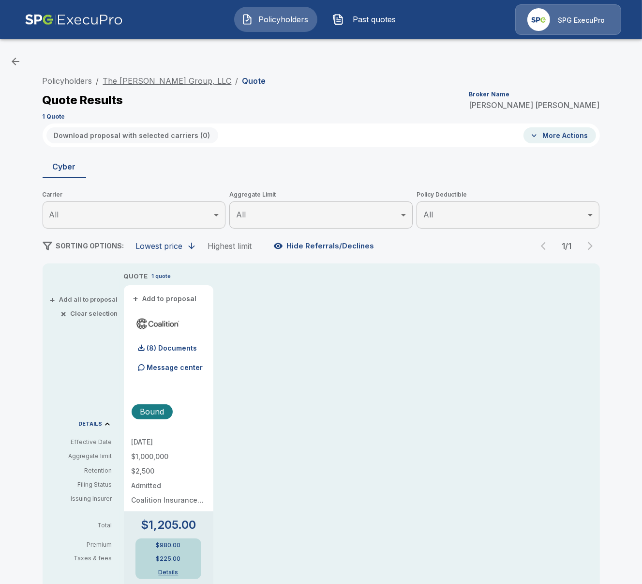
click at [156, 80] on link "The [PERSON_NAME] Group, LLC" at bounding box center [167, 81] width 129 height 10
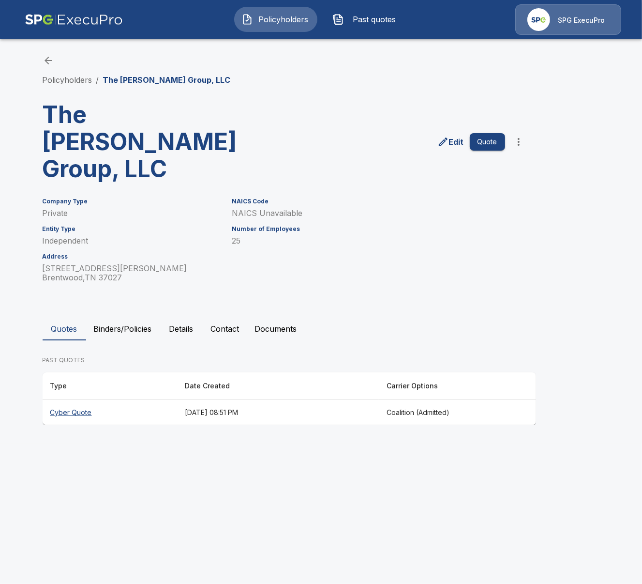
drag, startPoint x: 196, startPoint y: 447, endPoint x: 154, endPoint y: 242, distance: 209.1
click at [196, 443] on html "Policyholders Past quotes SPG ExecuPro Policyholders / The Spero Group, LLC The…" at bounding box center [321, 221] width 642 height 443
click at [75, 78] on link "Policyholders" at bounding box center [68, 80] width 50 height 10
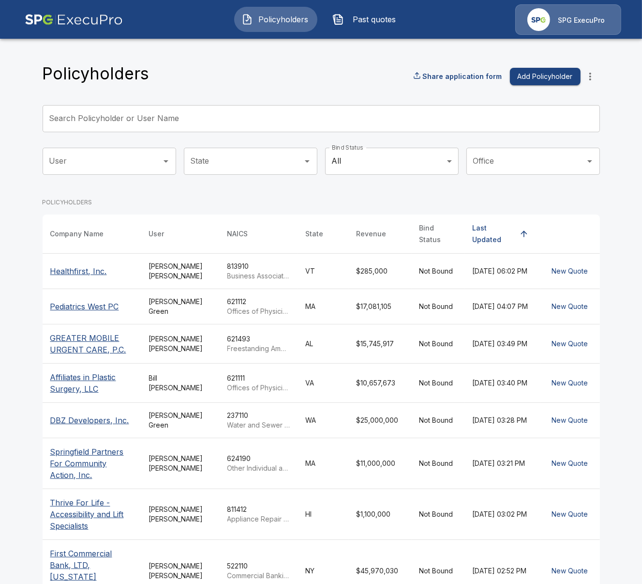
click at [599, 74] on button "more" at bounding box center [590, 76] width 19 height 19
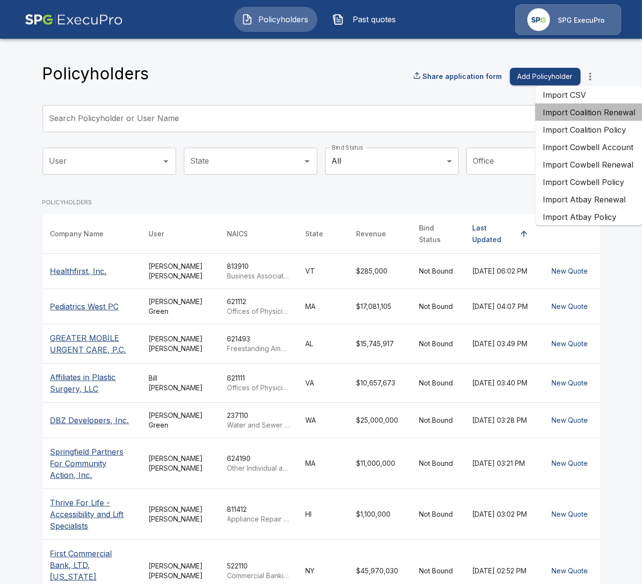
click at [598, 120] on li "Import Coalition Renewal" at bounding box center [589, 112] width 108 height 17
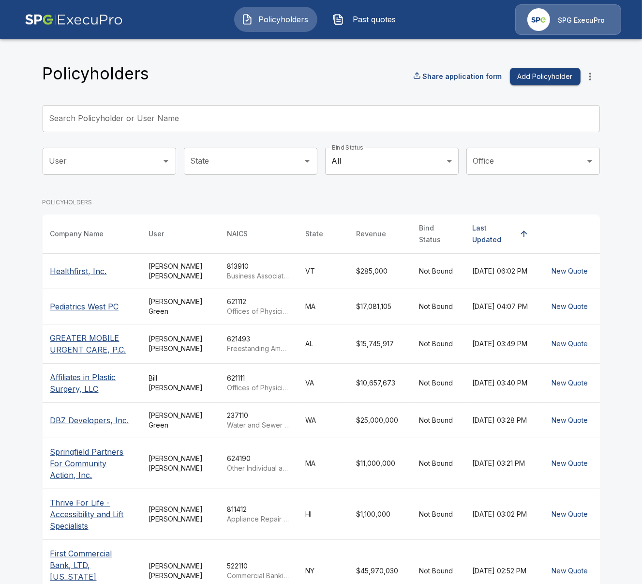
click at [592, 79] on icon "more" at bounding box center [591, 77] width 12 height 12
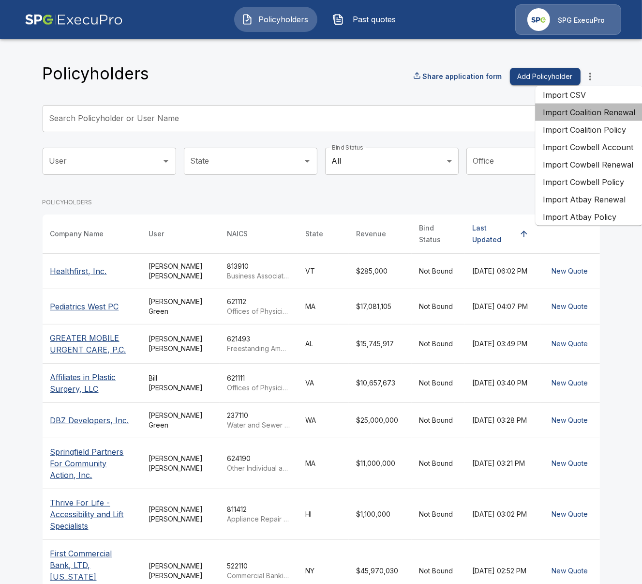
click at [593, 116] on li "Import Coalition Renewal" at bounding box center [589, 112] width 108 height 17
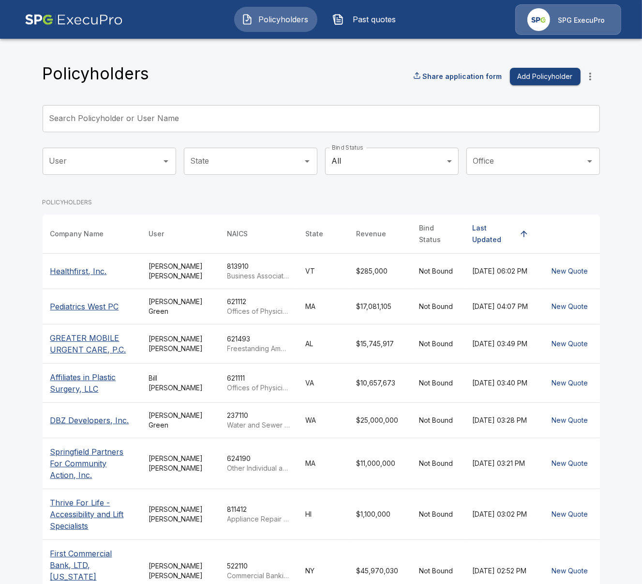
click at [614, 322] on main "Policyholders Share application form Add Policyholder Search Policyholder or Us…" at bounding box center [321, 361] width 642 height 723
click at [353, 22] on span "Past quotes" at bounding box center [374, 20] width 53 height 12
click at [343, 19] on img "button" at bounding box center [338, 20] width 12 height 12
click at [588, 75] on icon "more" at bounding box center [591, 77] width 12 height 12
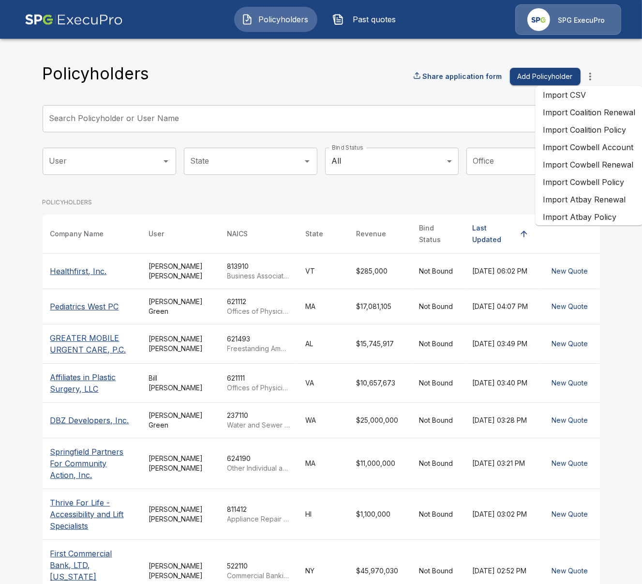
click at [597, 116] on li "Import Coalition Renewal" at bounding box center [589, 112] width 108 height 17
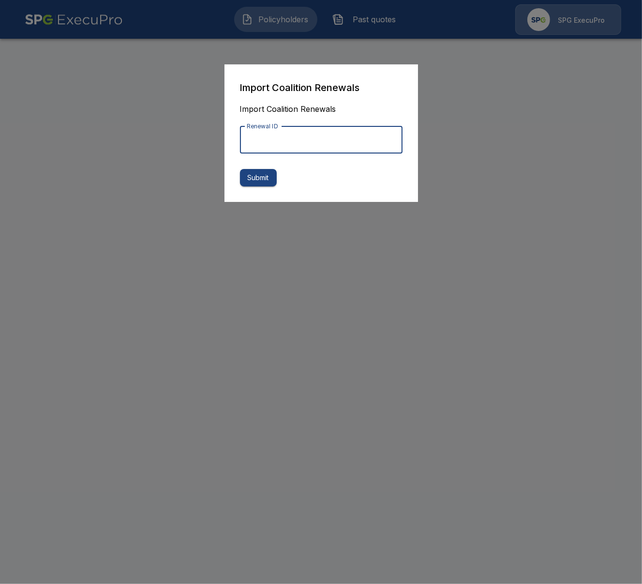
click at [349, 132] on input "Renewal ID" at bounding box center [321, 139] width 163 height 27
paste input "**********"
type input "**********"
click at [266, 180] on button "Submit" at bounding box center [258, 178] width 37 height 18
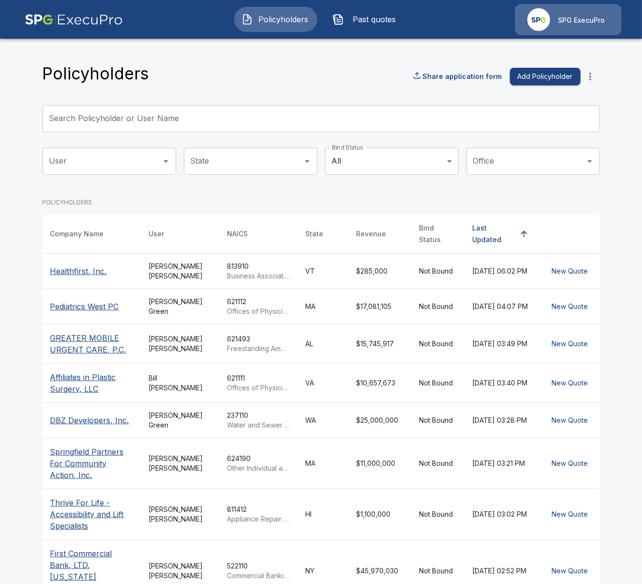
click at [383, 24] on span "Past quotes" at bounding box center [374, 20] width 53 height 12
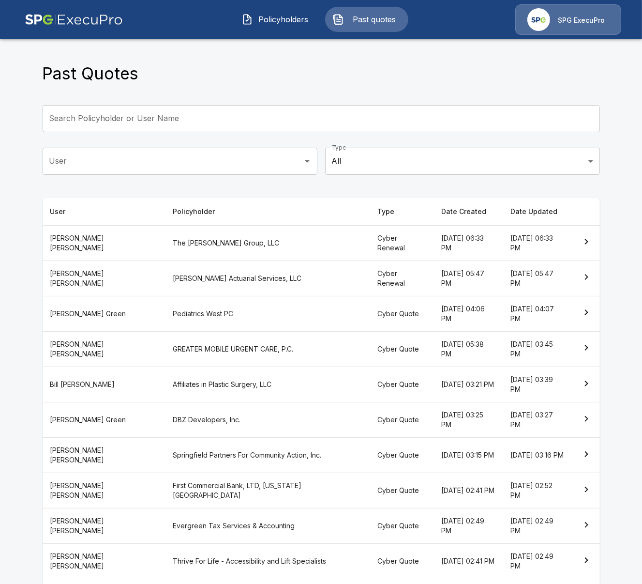
click at [262, 239] on th "The [PERSON_NAME] Group, LLC" at bounding box center [267, 242] width 205 height 35
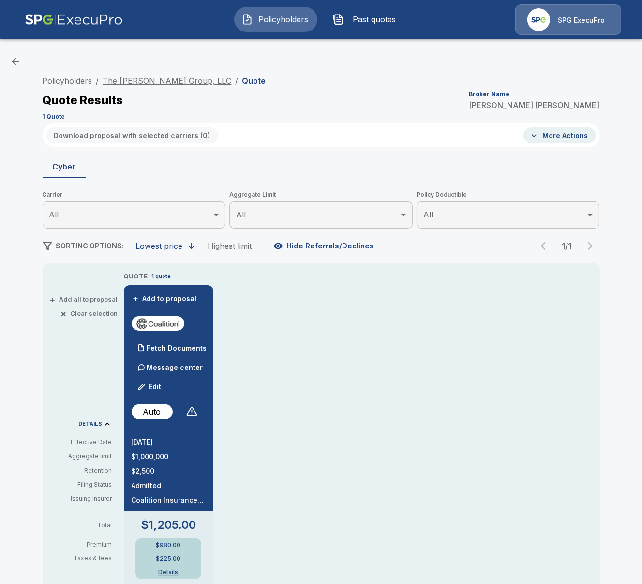
click at [151, 82] on link "The [PERSON_NAME] Group, LLC" at bounding box center [167, 81] width 129 height 10
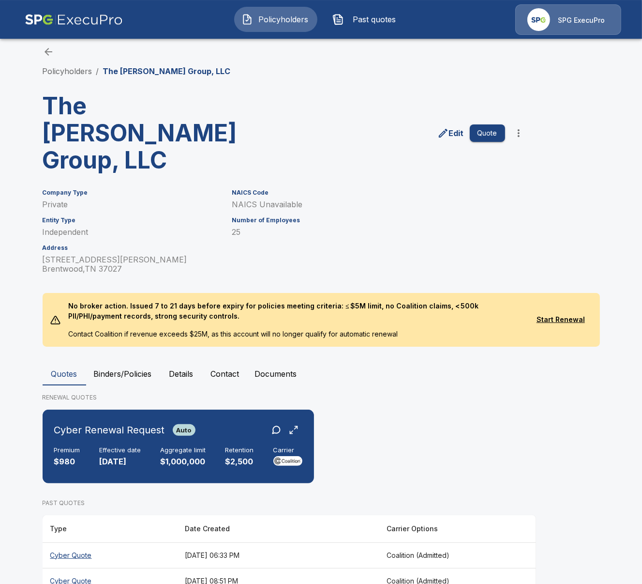
scroll to position [10, 0]
